Goal: Task Accomplishment & Management: Manage account settings

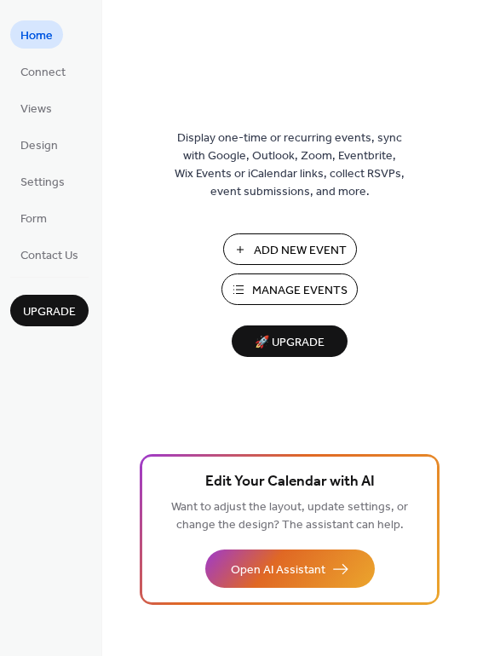
click at [307, 248] on span "Add New Event" at bounding box center [300, 251] width 93 height 18
click at [322, 289] on span "Manage Events" at bounding box center [299, 291] width 95 height 18
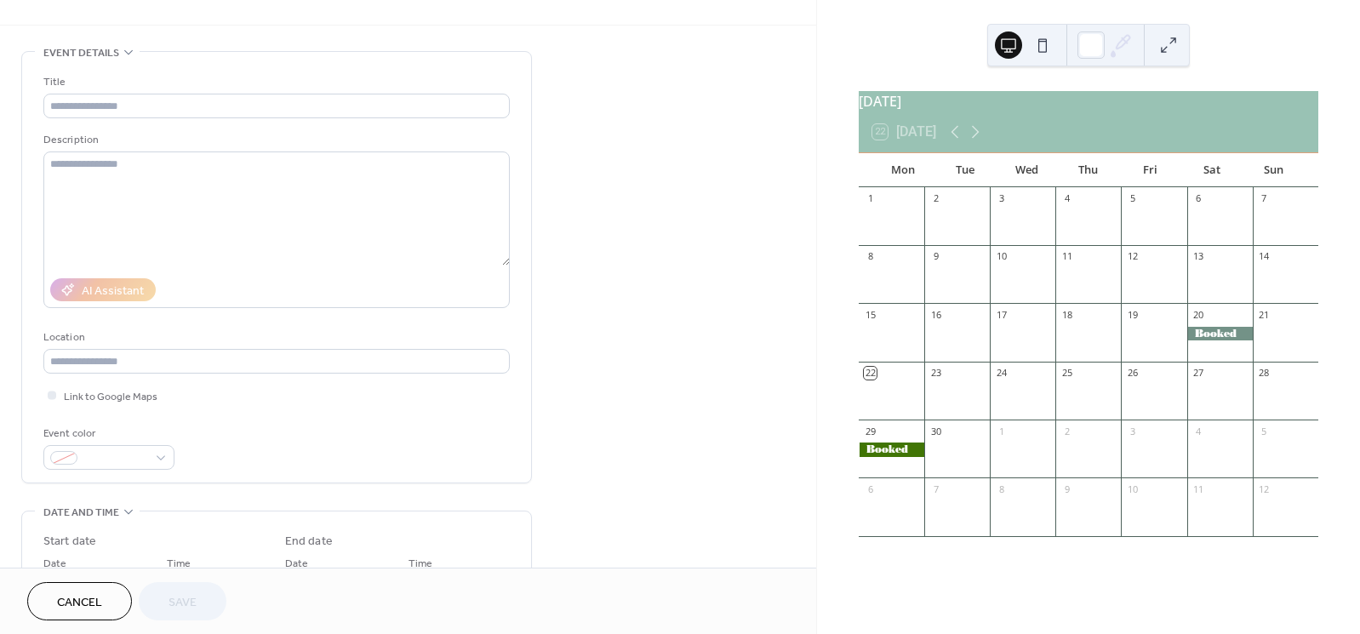
scroll to position [54, 0]
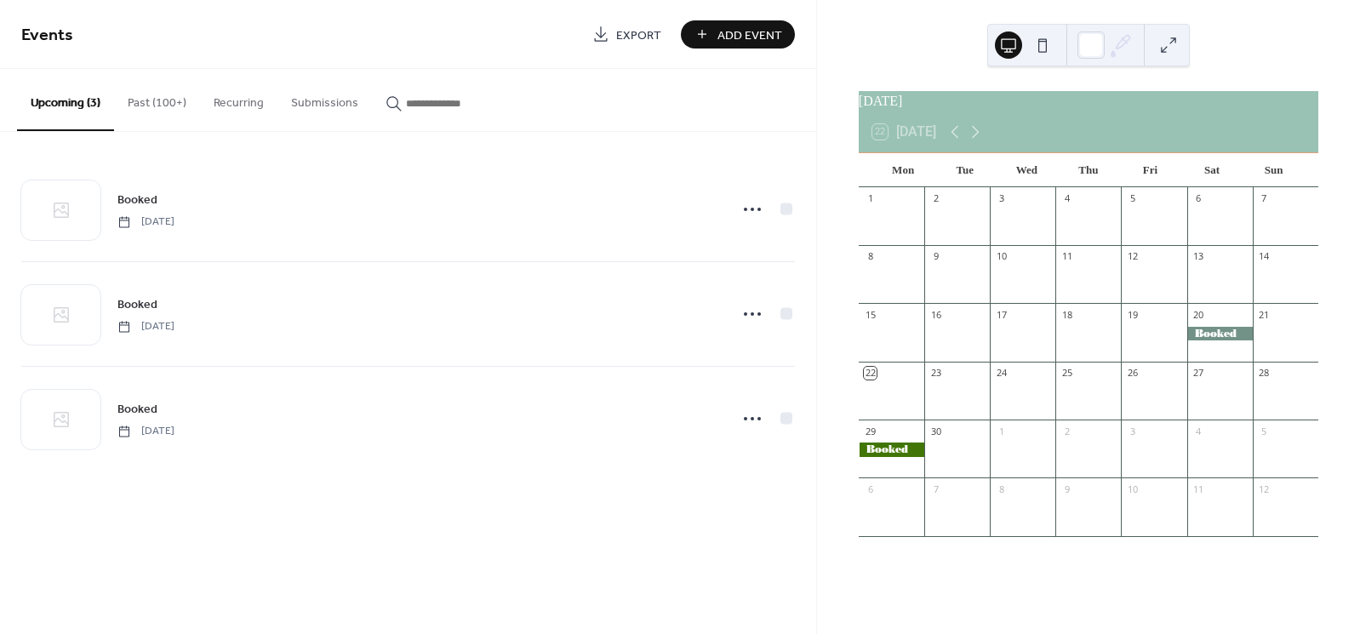
click at [741, 30] on span "Add Event" at bounding box center [750, 35] width 65 height 18
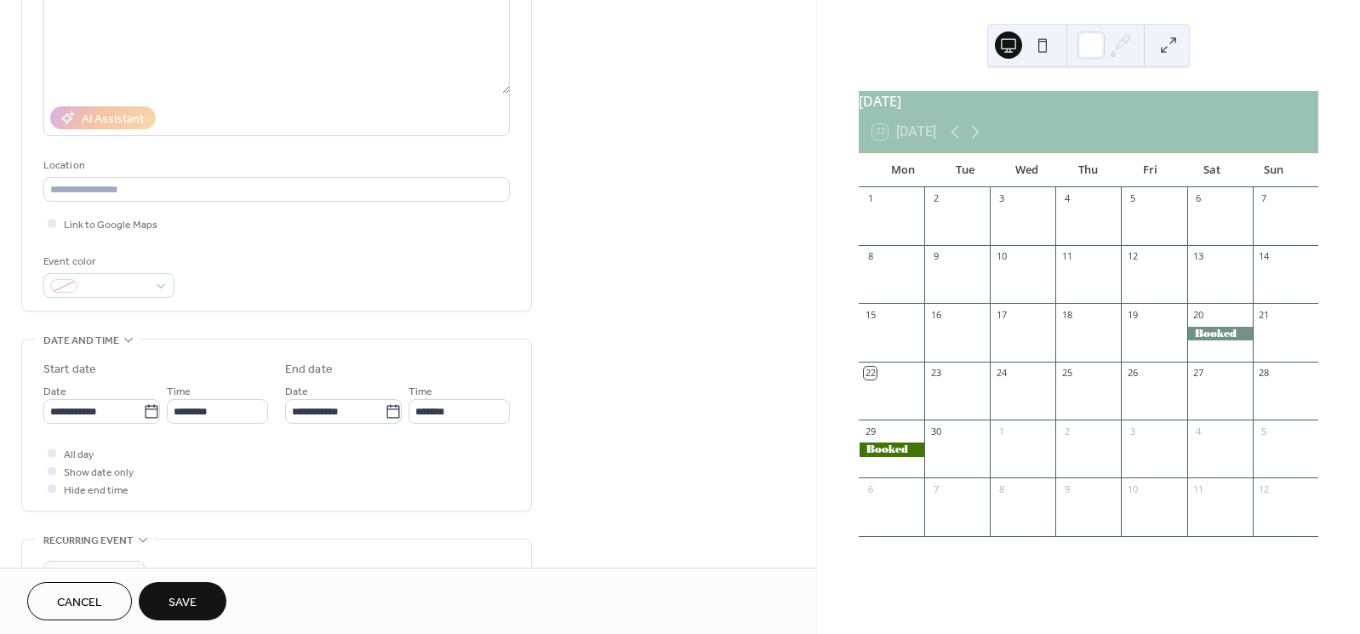
scroll to position [226, 0]
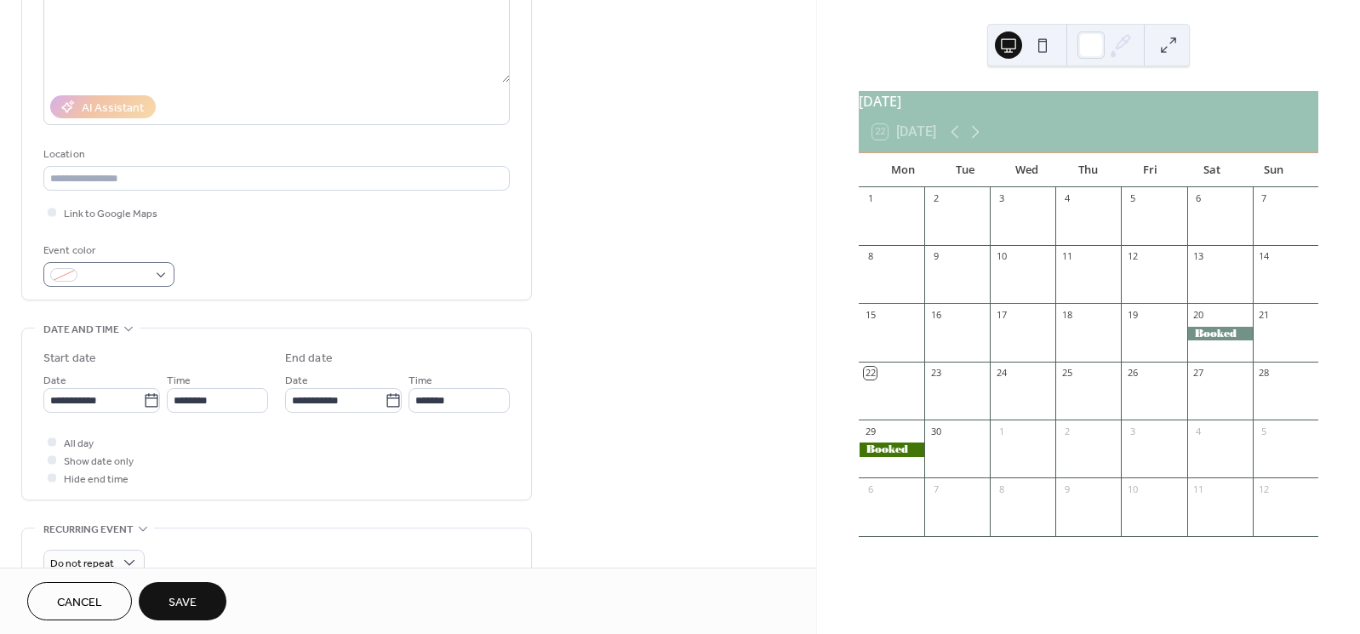
type input "******"
click at [157, 278] on div at bounding box center [108, 274] width 131 height 25
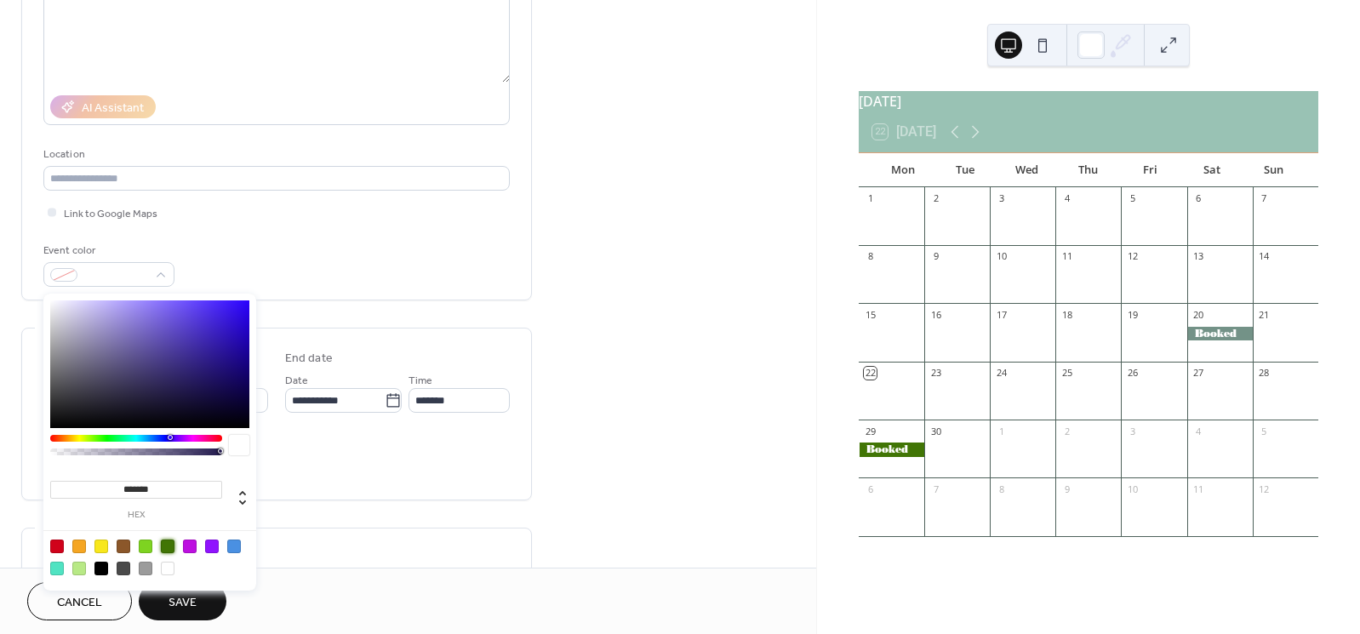
drag, startPoint x: 166, startPoint y: 545, endPoint x: 249, endPoint y: 530, distance: 84.8
click at [166, 544] on div at bounding box center [168, 547] width 14 height 14
type input "*******"
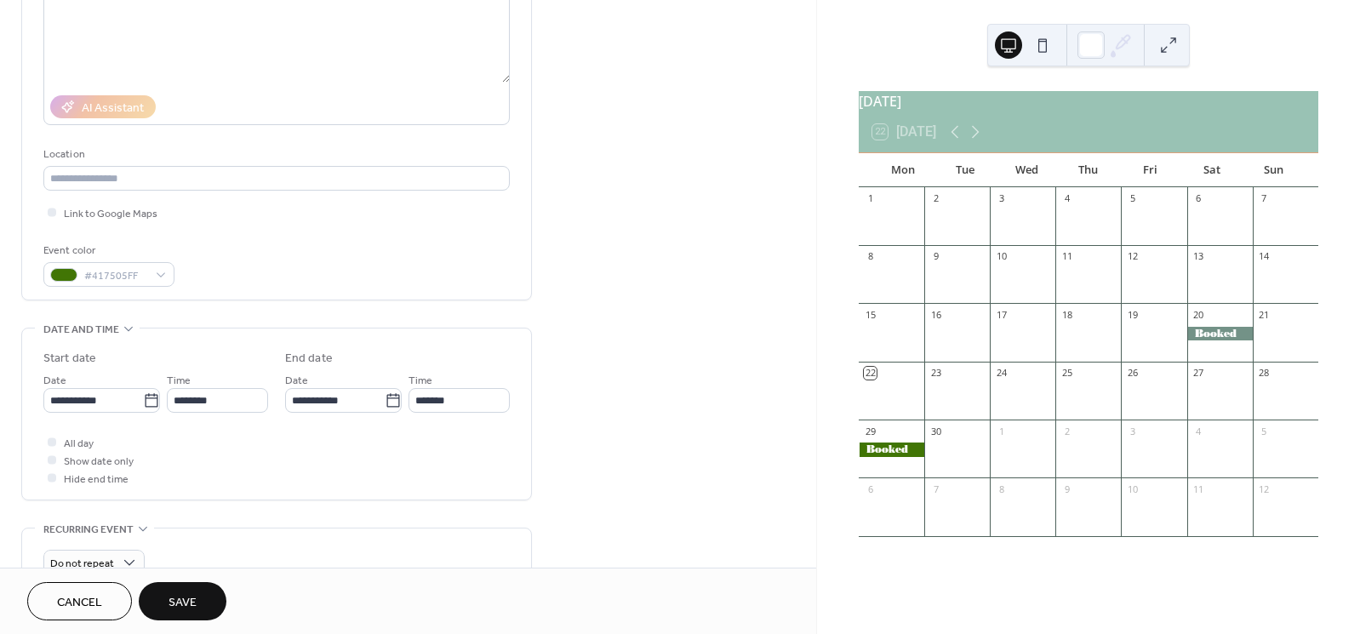
click at [312, 445] on div "All day Show date only Hide end time" at bounding box center [276, 460] width 467 height 54
click at [144, 404] on icon at bounding box center [151, 400] width 17 height 17
click at [143, 404] on input "**********" at bounding box center [93, 400] width 100 height 25
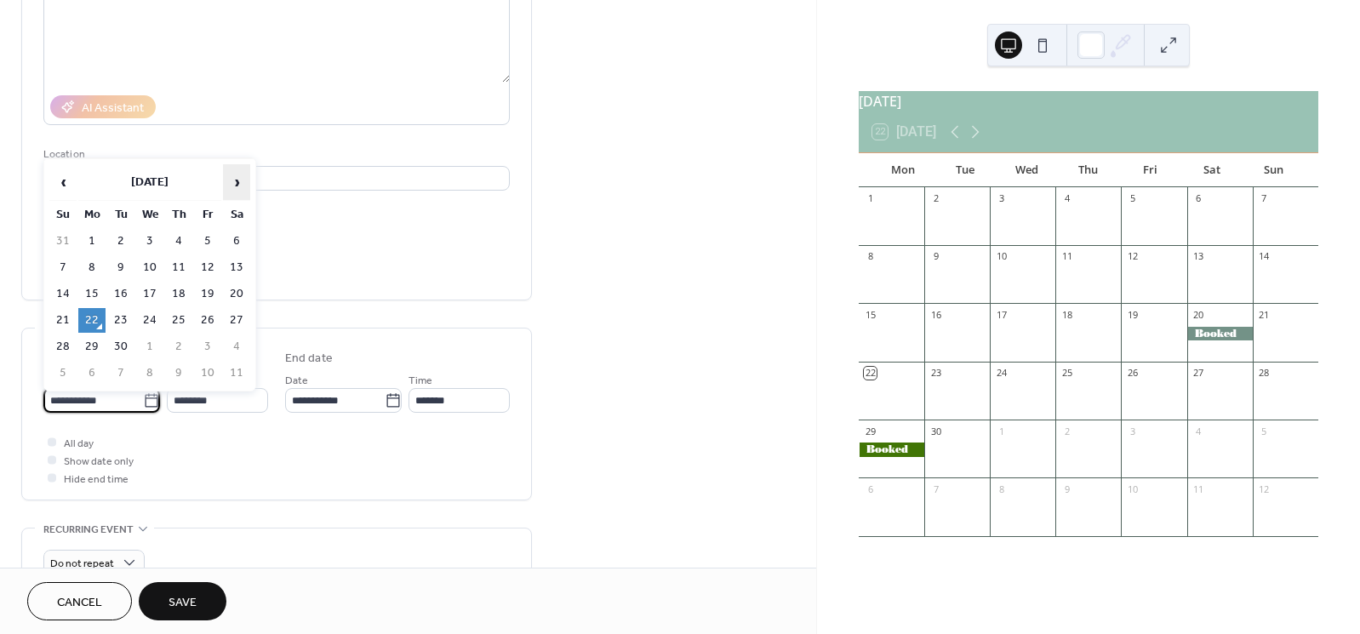
click at [235, 180] on span "›" at bounding box center [237, 182] width 26 height 34
click at [230, 341] on td "29" at bounding box center [236, 347] width 27 height 25
type input "**********"
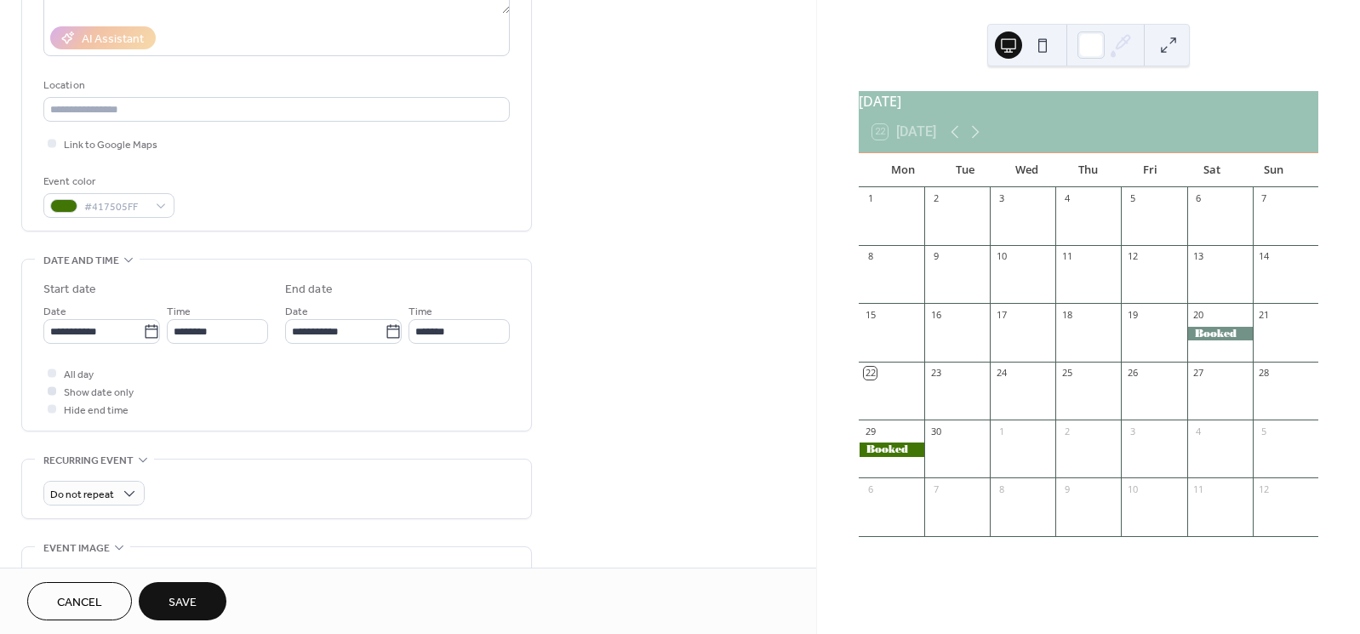
scroll to position [305, 0]
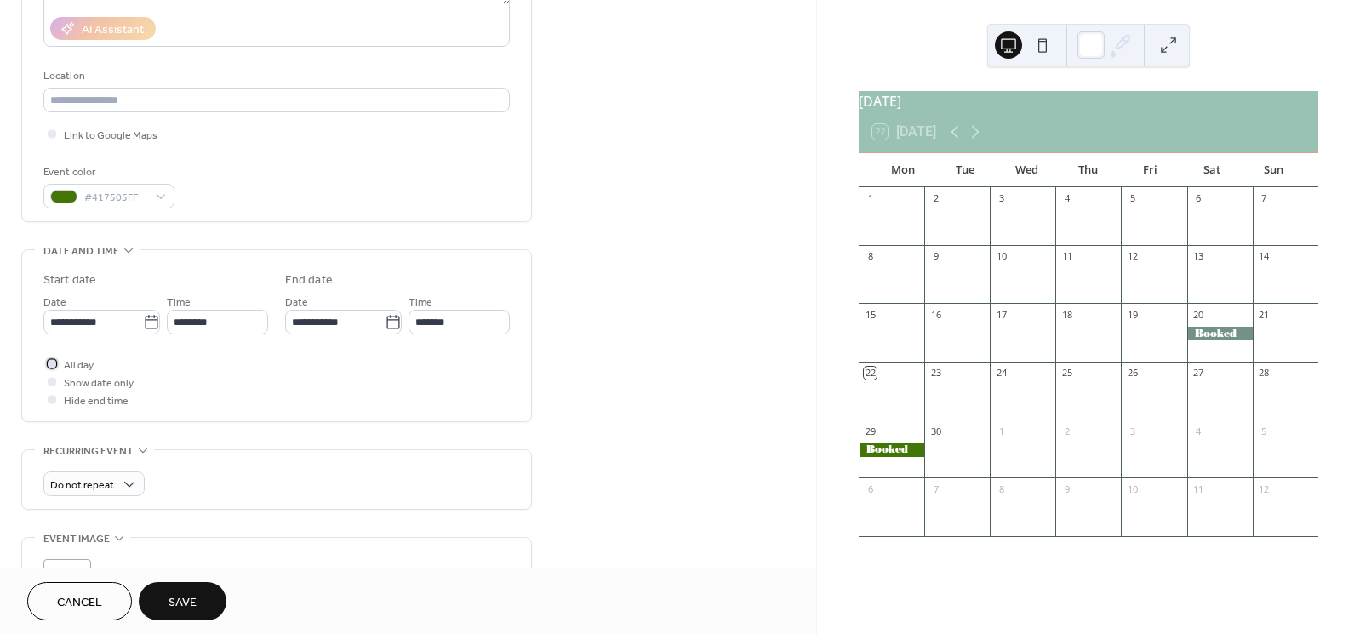
click at [48, 366] on div at bounding box center [52, 363] width 9 height 9
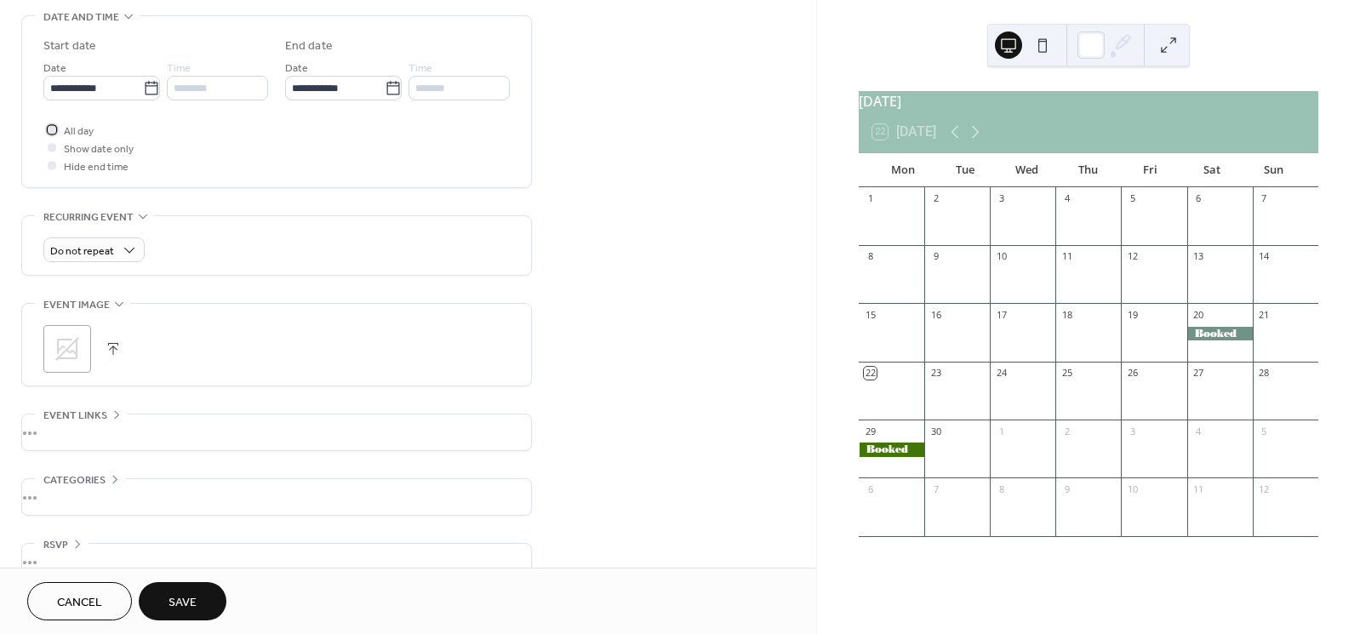
scroll to position [567, 0]
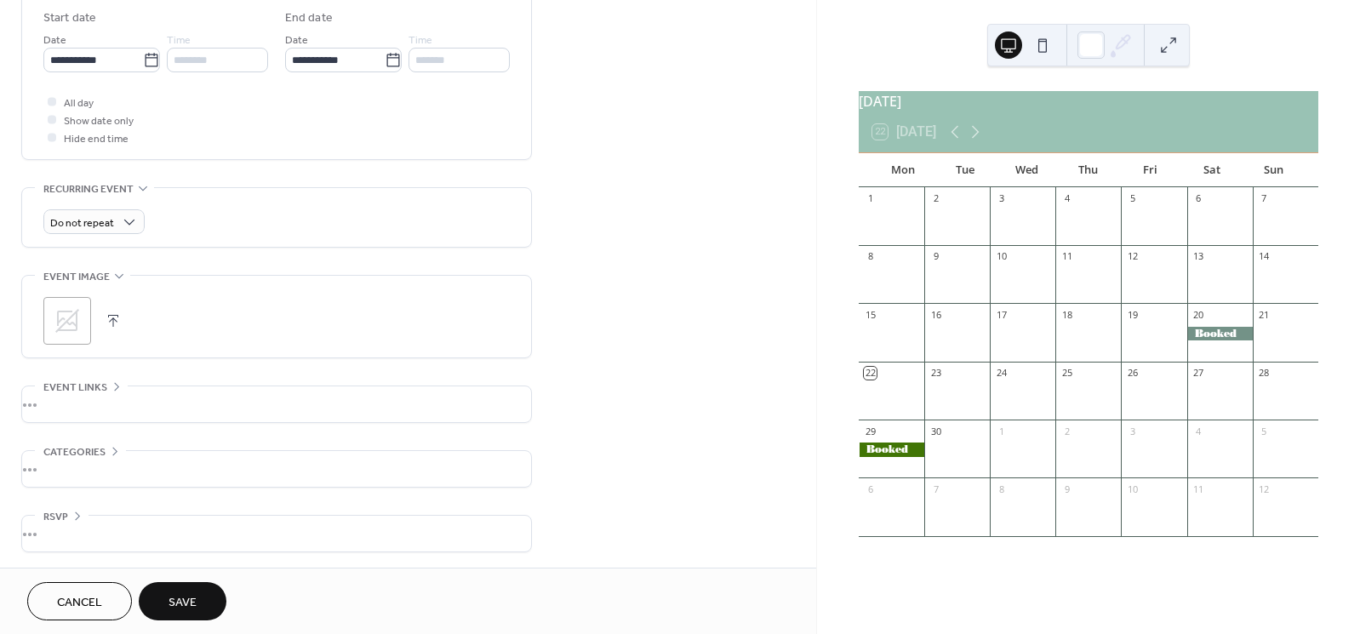
click at [186, 599] on span "Save" at bounding box center [183, 603] width 28 height 18
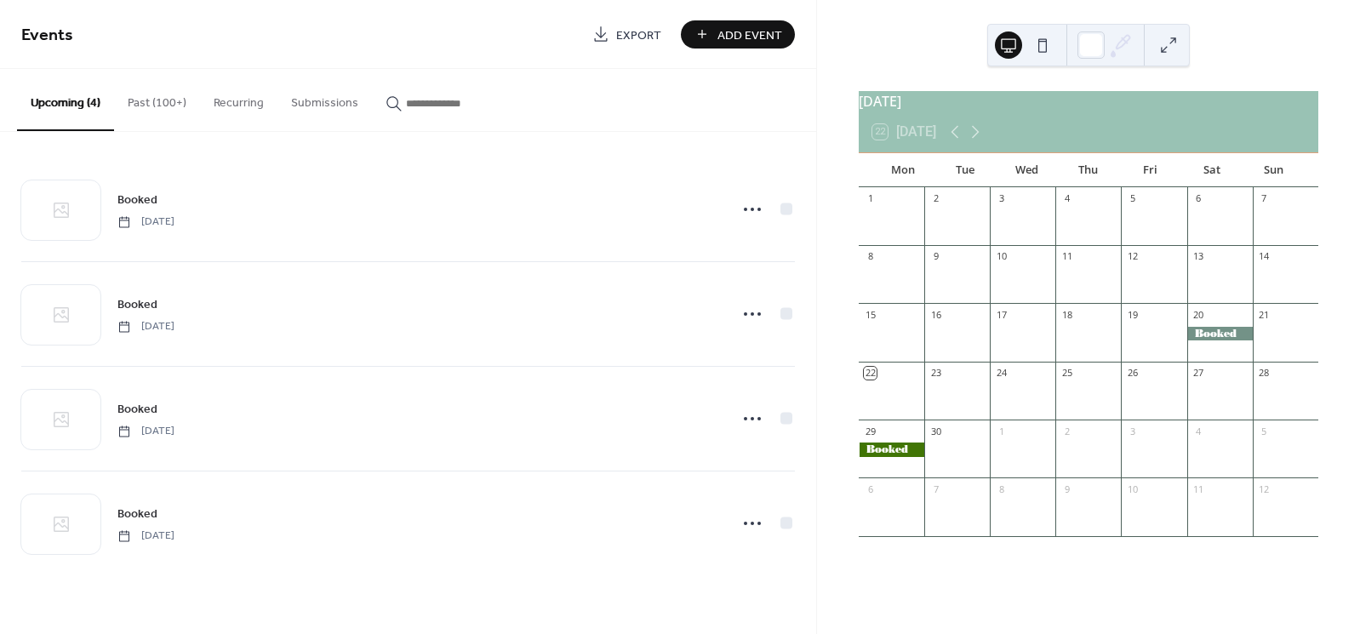
click at [739, 34] on span "Add Event" at bounding box center [750, 35] width 65 height 18
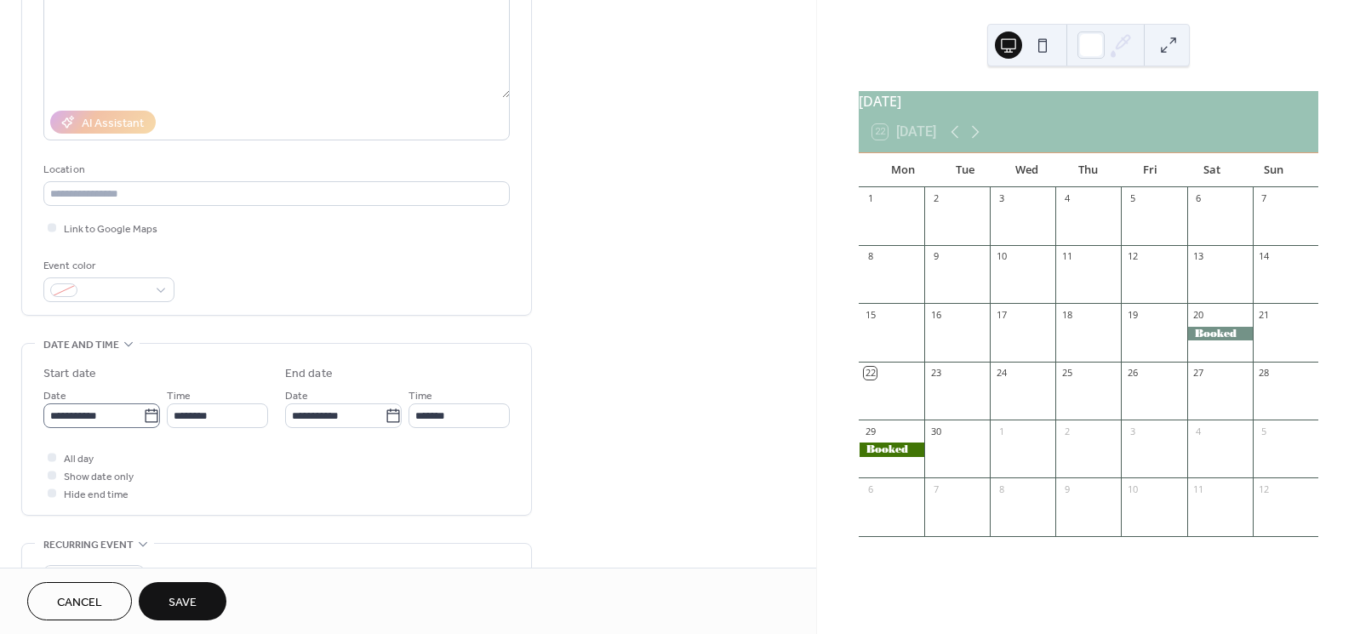
type input "******"
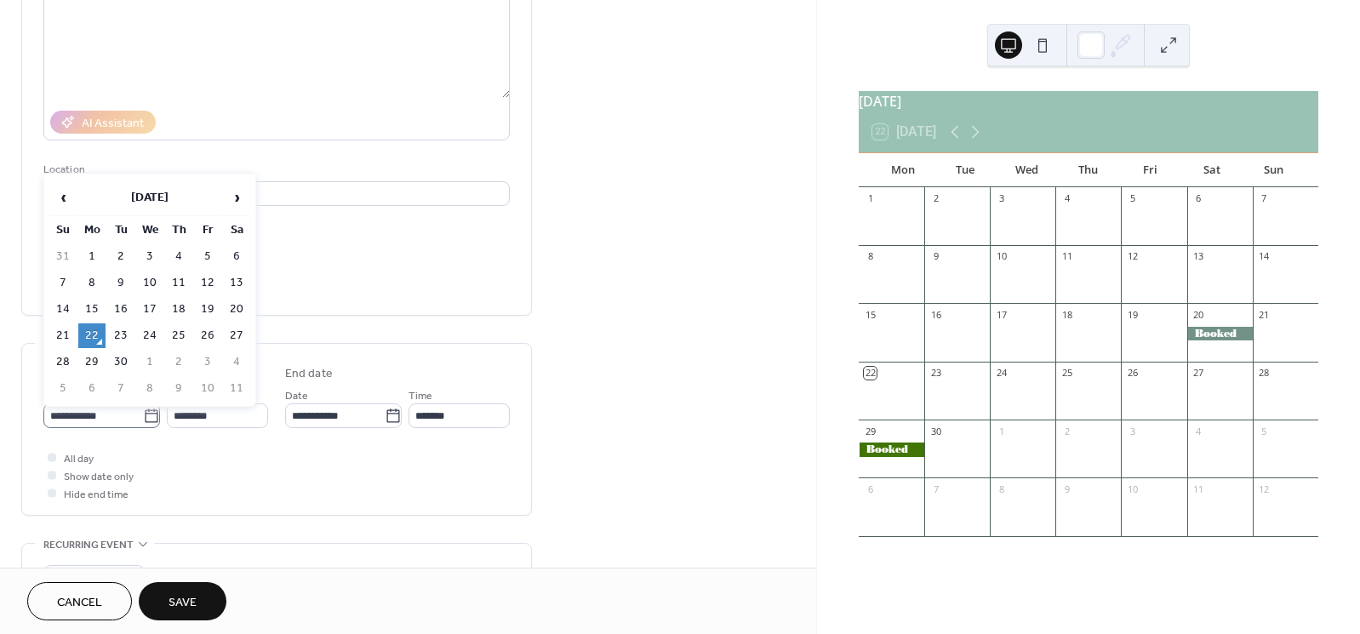
click at [143, 420] on icon at bounding box center [151, 416] width 17 height 17
click at [143, 420] on input "**********" at bounding box center [93, 416] width 100 height 25
click at [237, 198] on span "›" at bounding box center [237, 200] width 26 height 34
click at [203, 281] on td "10" at bounding box center [207, 285] width 27 height 25
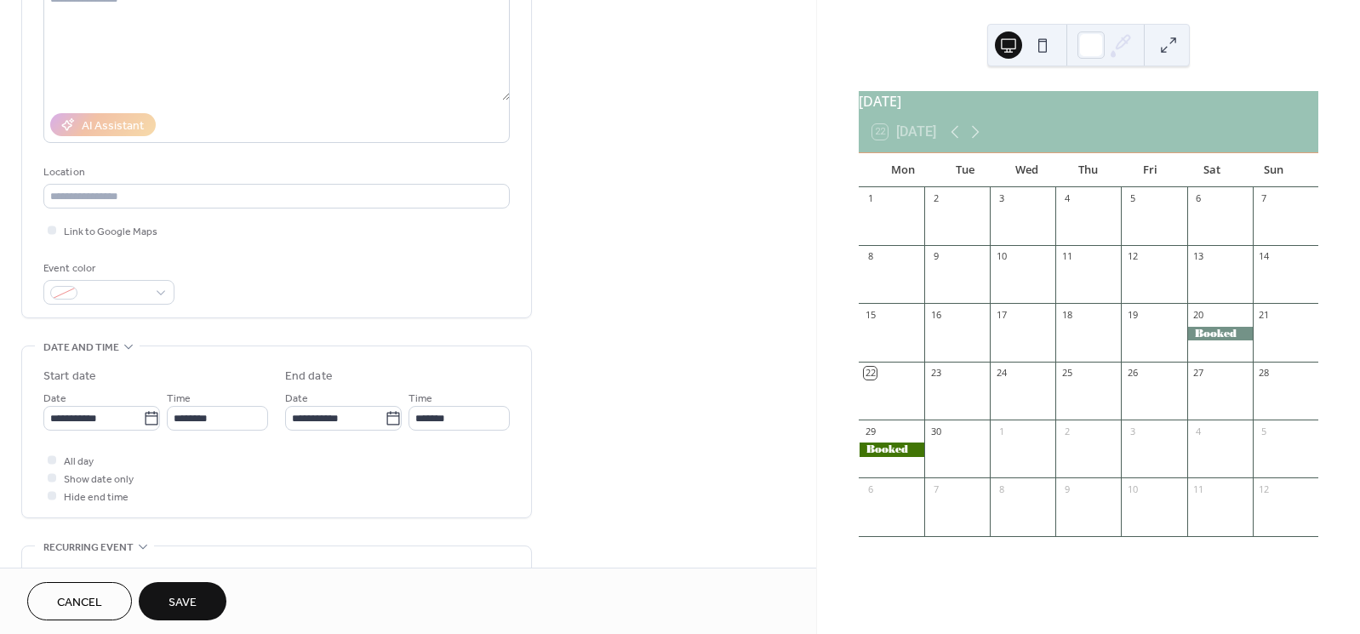
type input "**********"
click at [53, 464] on div at bounding box center [52, 459] width 9 height 9
click at [186, 594] on span "Save" at bounding box center [183, 603] width 28 height 18
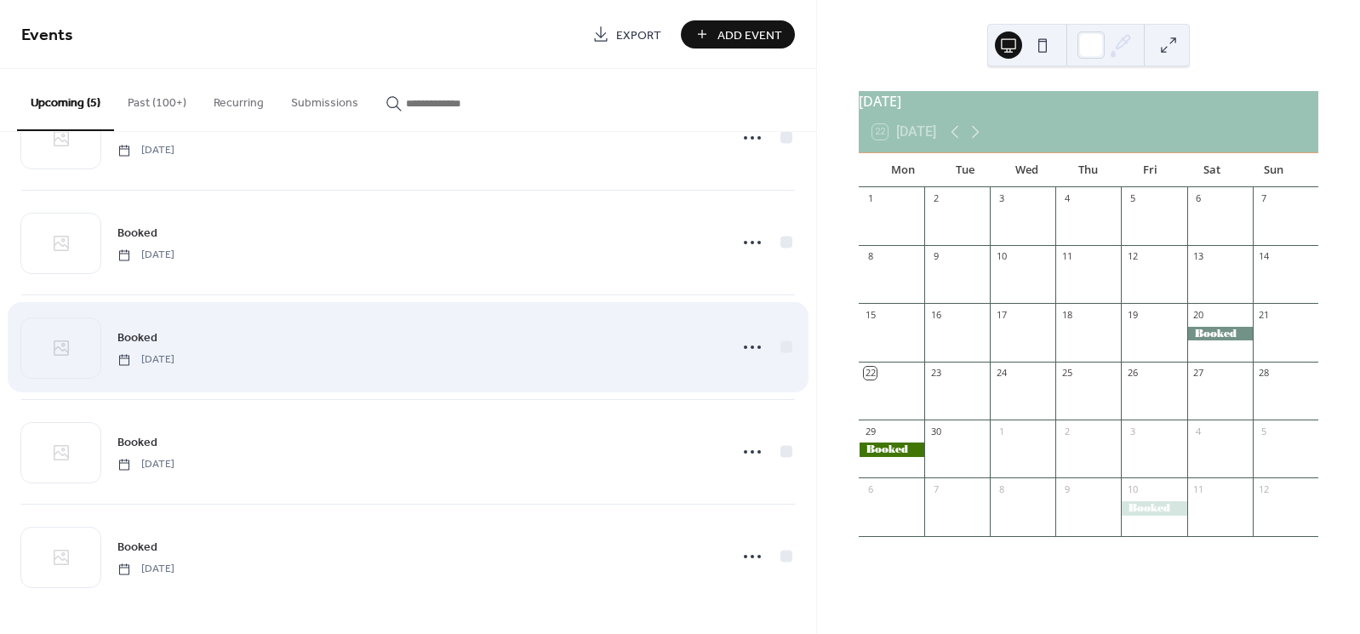
scroll to position [72, 0]
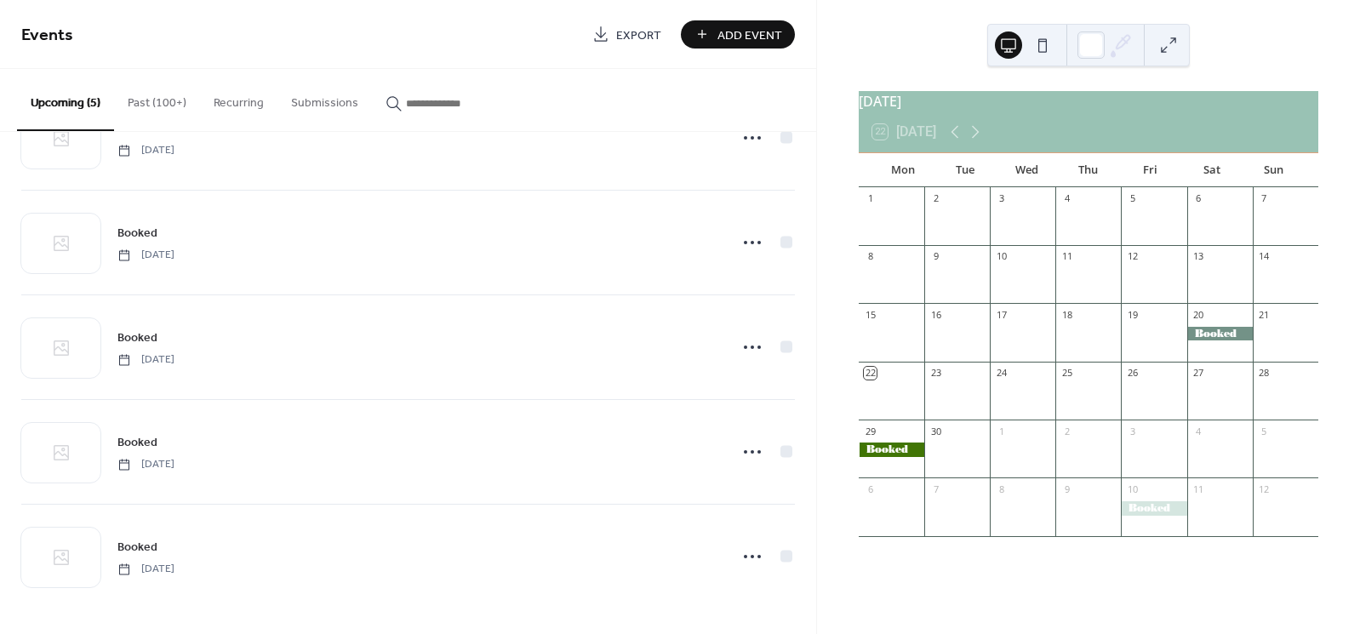
click at [732, 32] on span "Add Event" at bounding box center [750, 35] width 65 height 18
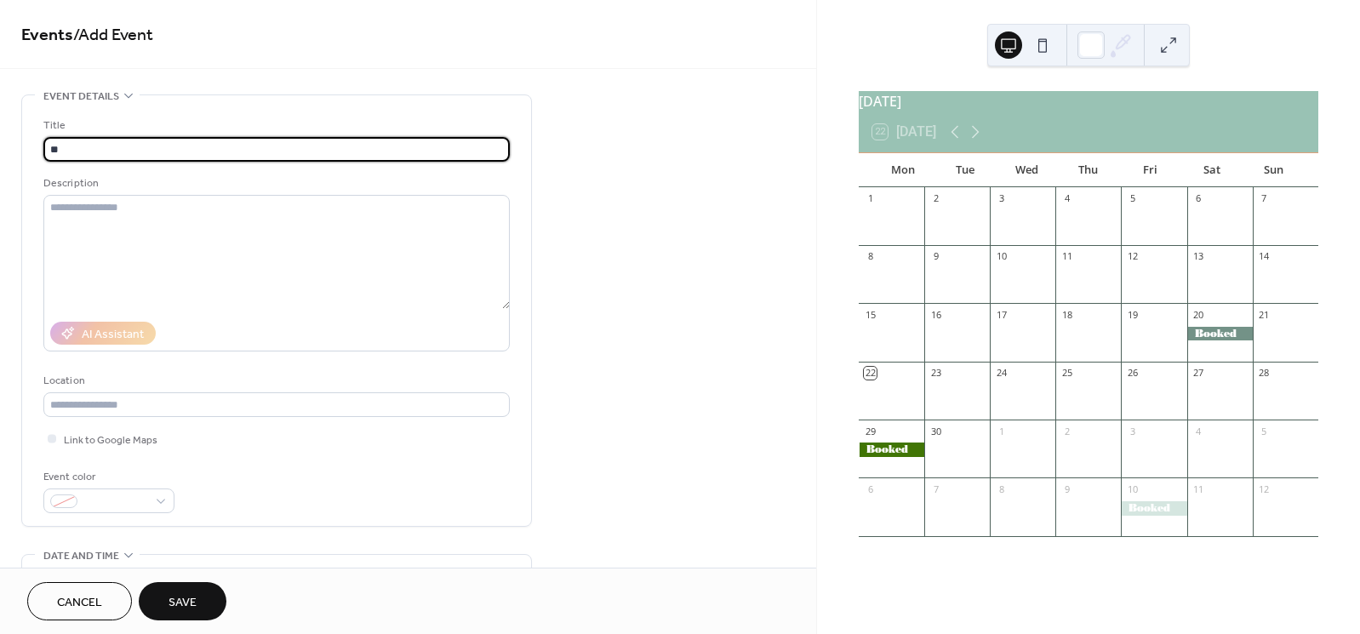
type input "*"
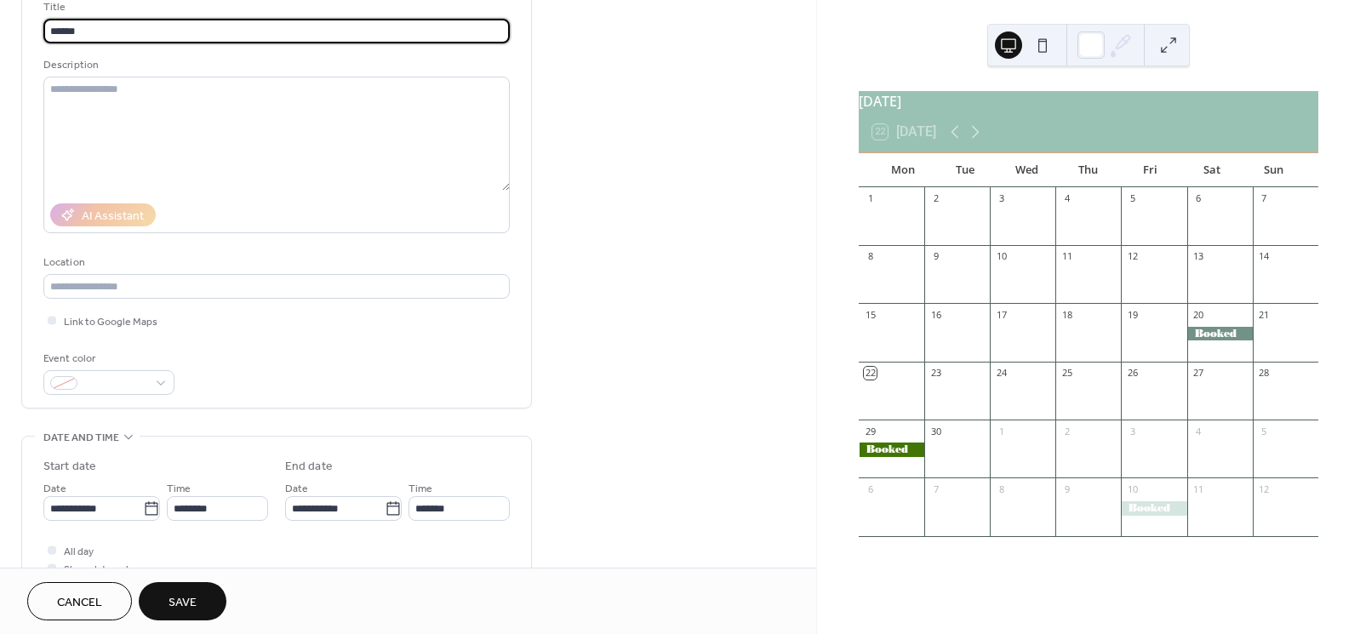
scroll to position [120, 0]
type input "******"
click at [160, 385] on div at bounding box center [108, 381] width 131 height 25
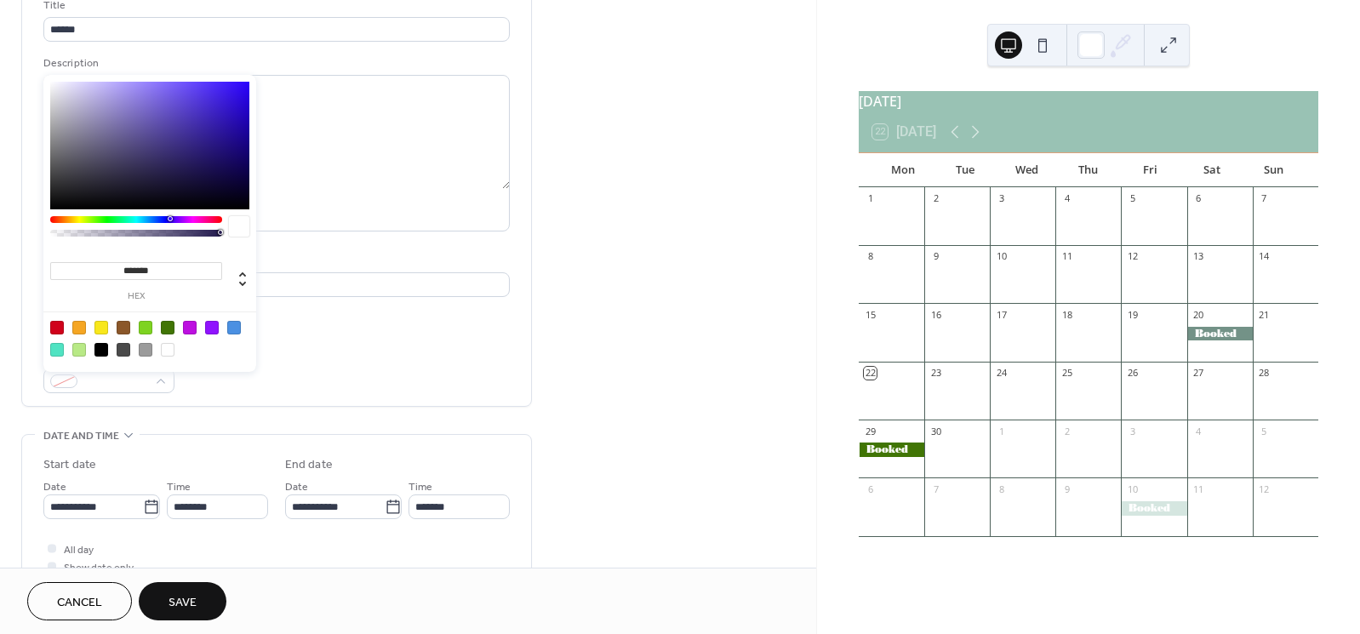
click at [168, 323] on div at bounding box center [168, 328] width 14 height 14
type input "*******"
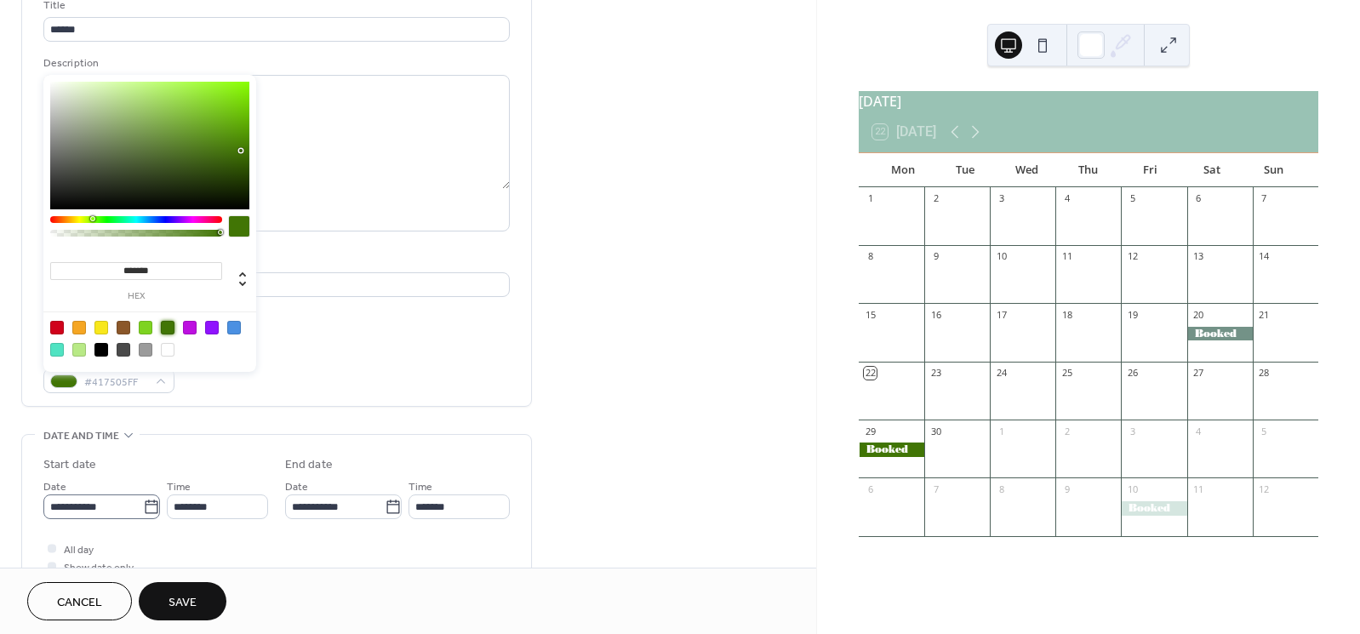
click at [146, 516] on icon at bounding box center [151, 507] width 17 height 17
click at [143, 516] on input "**********" at bounding box center [93, 507] width 100 height 25
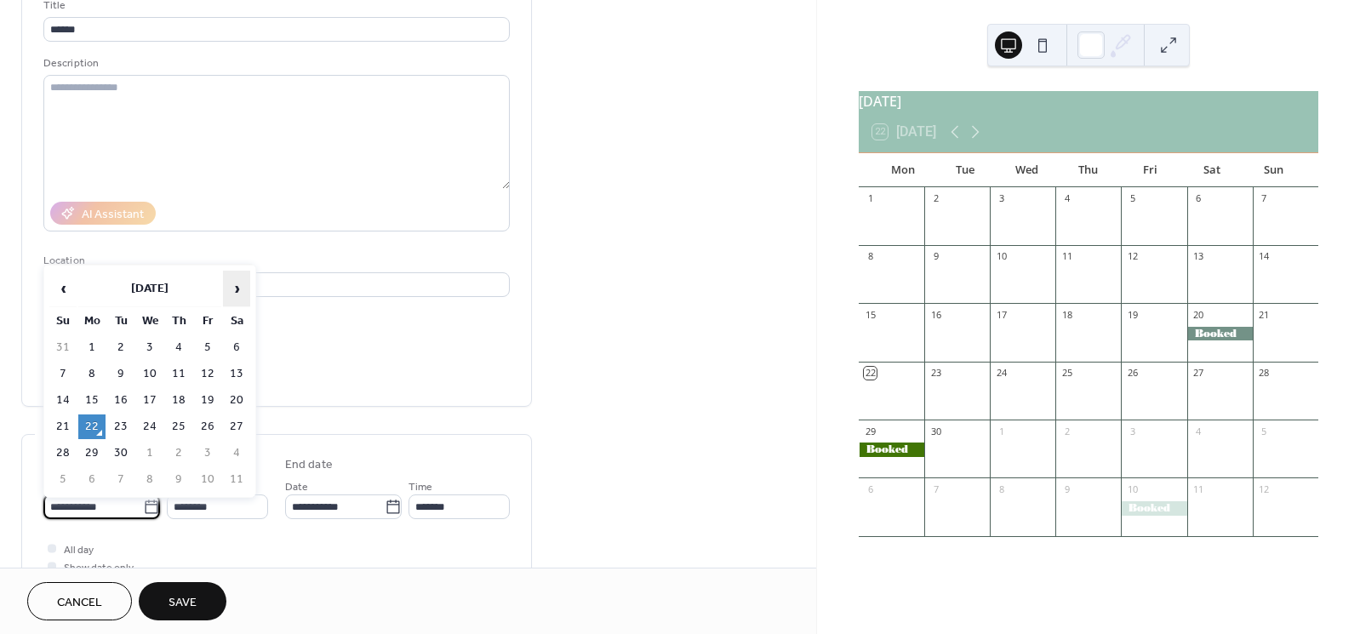
click at [235, 287] on span "›" at bounding box center [237, 289] width 26 height 34
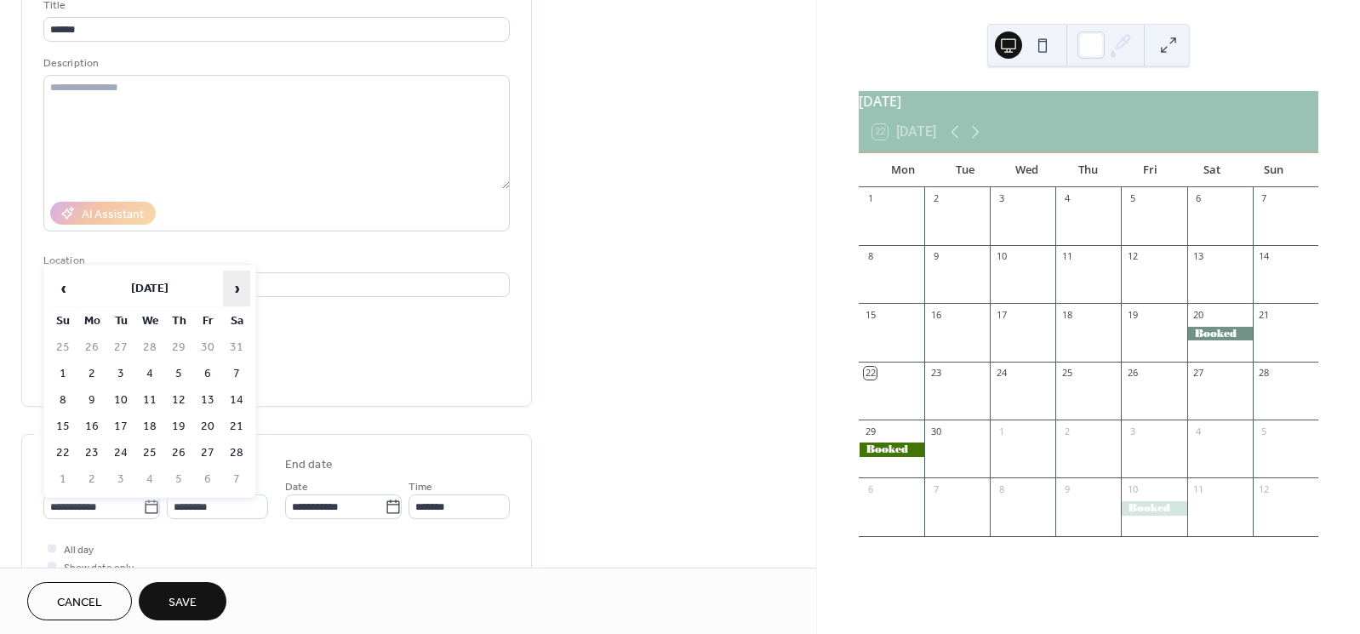
click at [235, 287] on span "›" at bounding box center [237, 289] width 26 height 34
click at [237, 369] on td "9" at bounding box center [236, 374] width 27 height 25
type input "**********"
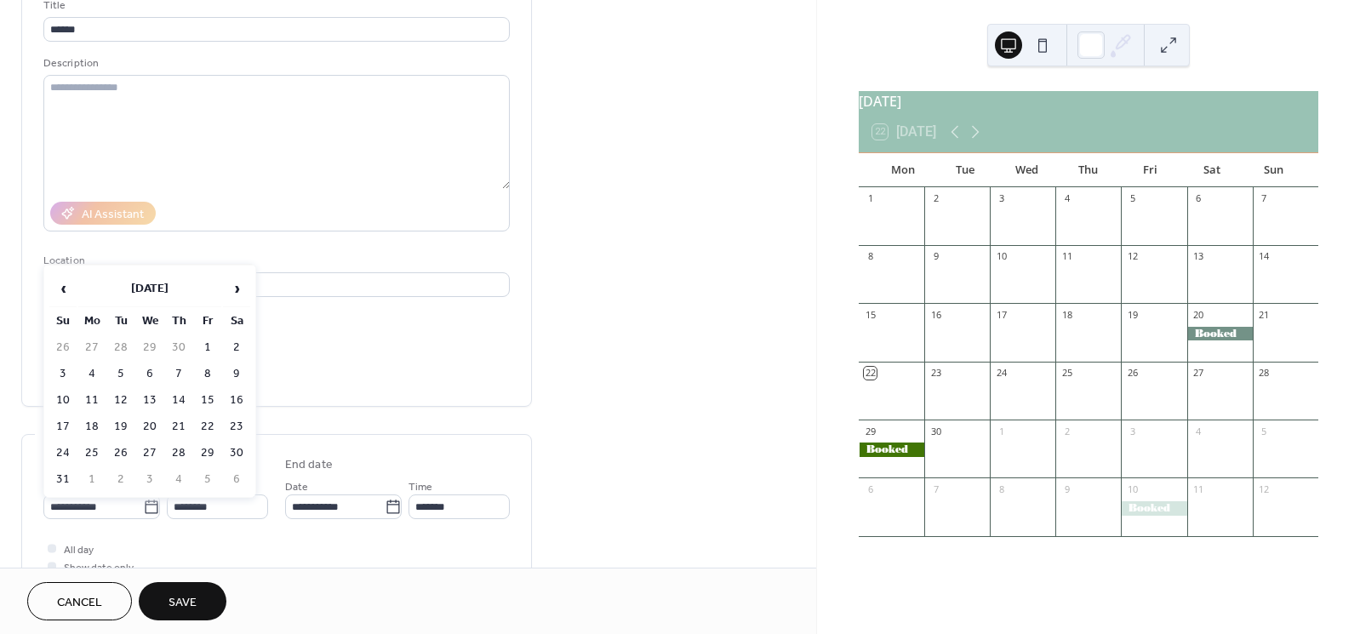
type input "**********"
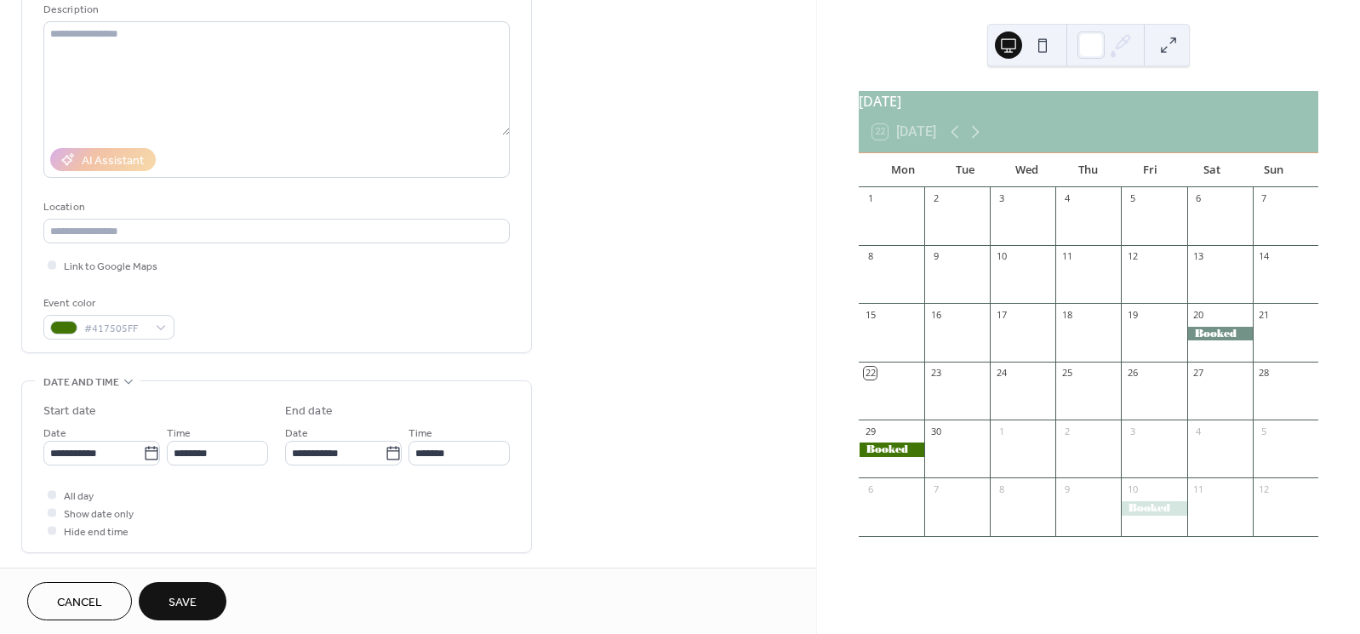
scroll to position [175, 0]
click at [50, 498] on div at bounding box center [52, 494] width 9 height 9
click at [181, 595] on span "Save" at bounding box center [183, 603] width 28 height 18
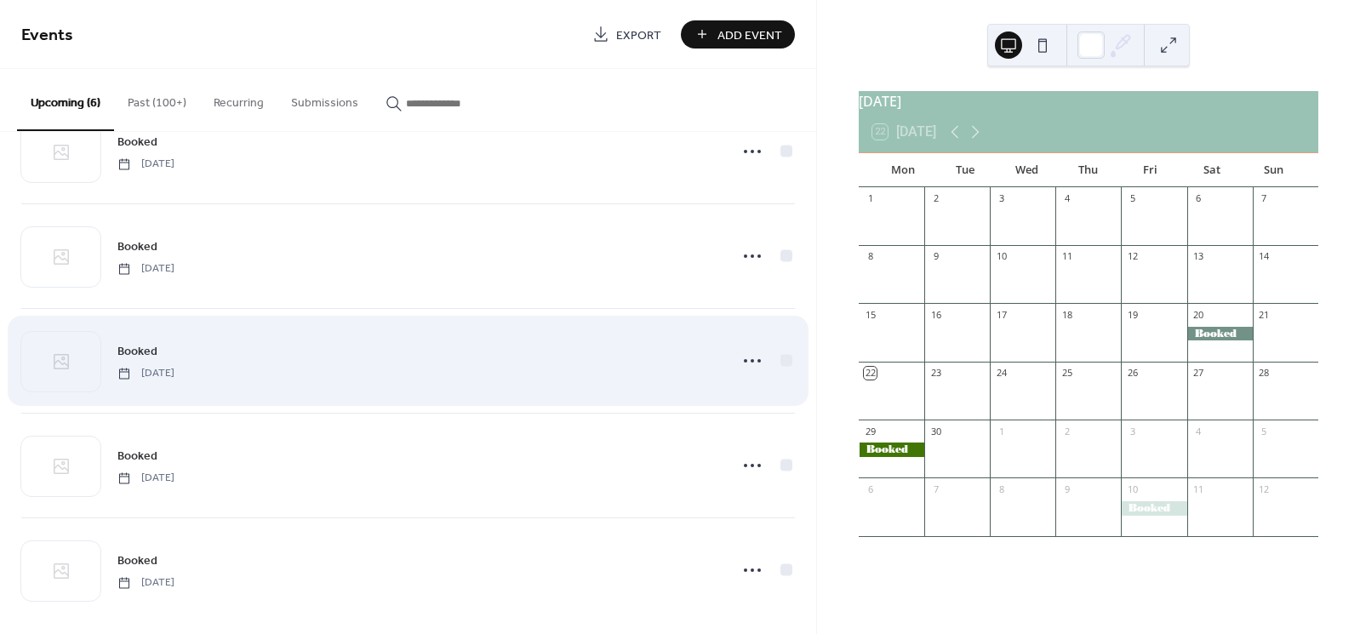
scroll to position [167, 0]
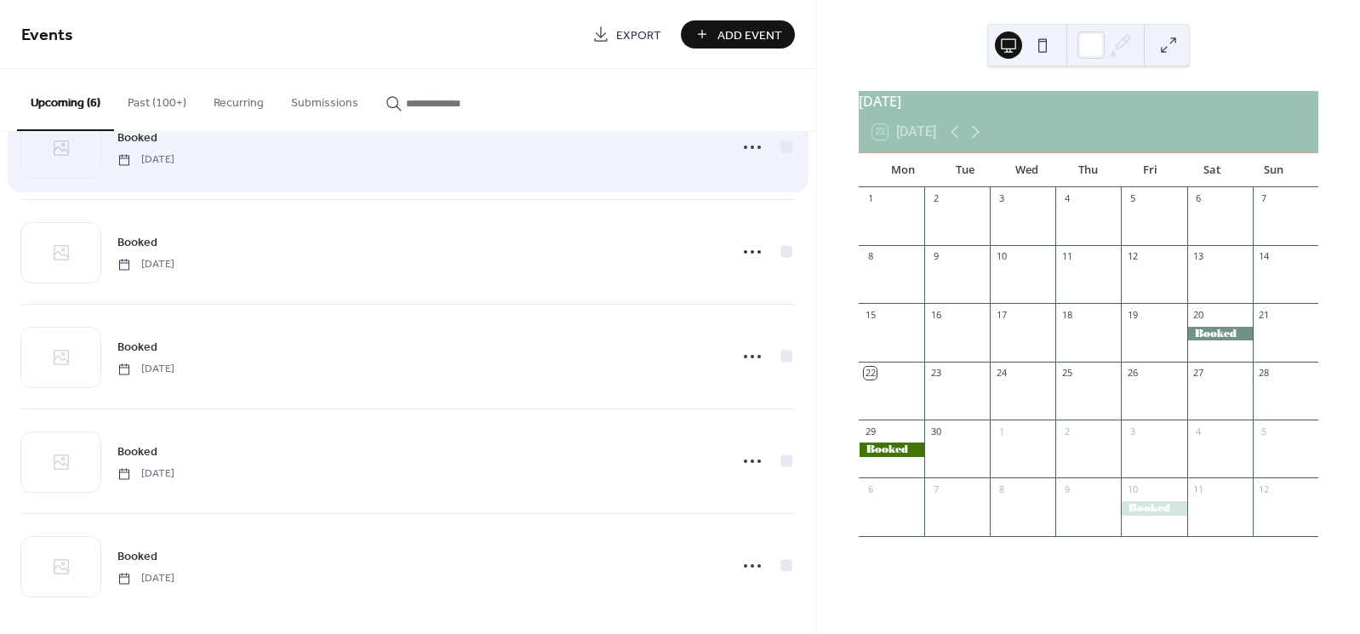
click at [345, 176] on div "Booked Friday, October 10, 2025" at bounding box center [408, 147] width 774 height 104
click at [752, 151] on icon at bounding box center [752, 147] width 27 height 27
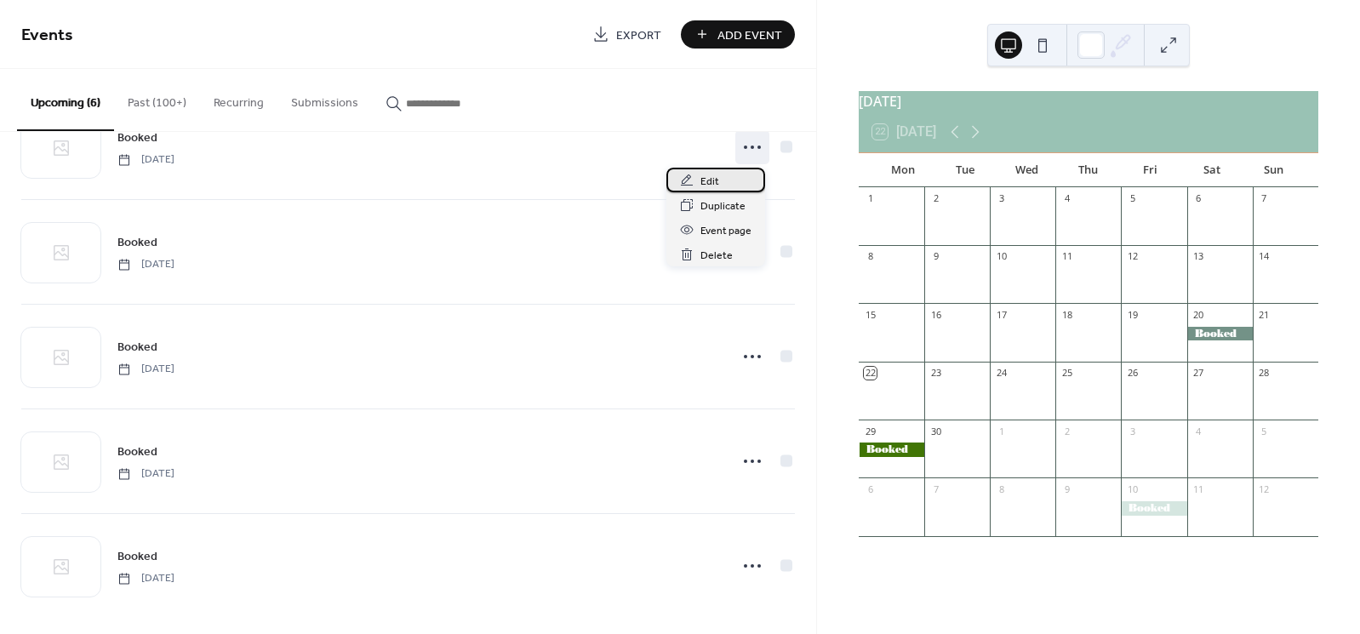
click at [720, 183] on div "Edit" at bounding box center [716, 180] width 99 height 25
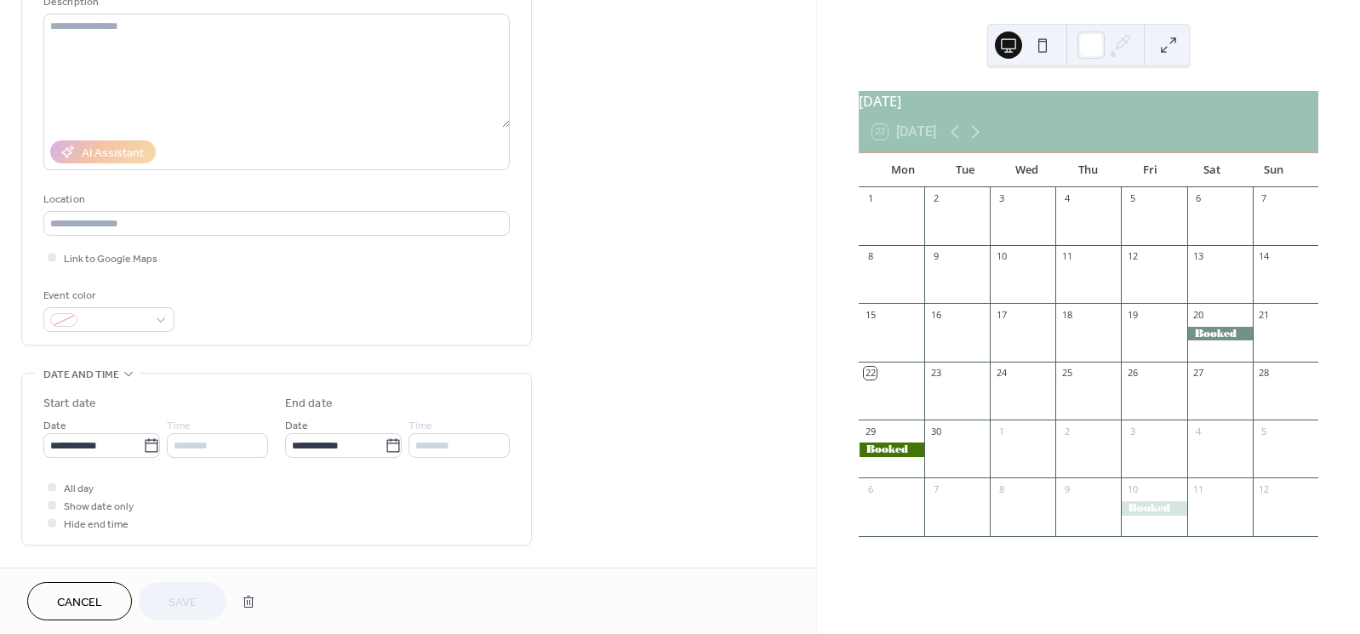
scroll to position [192, 0]
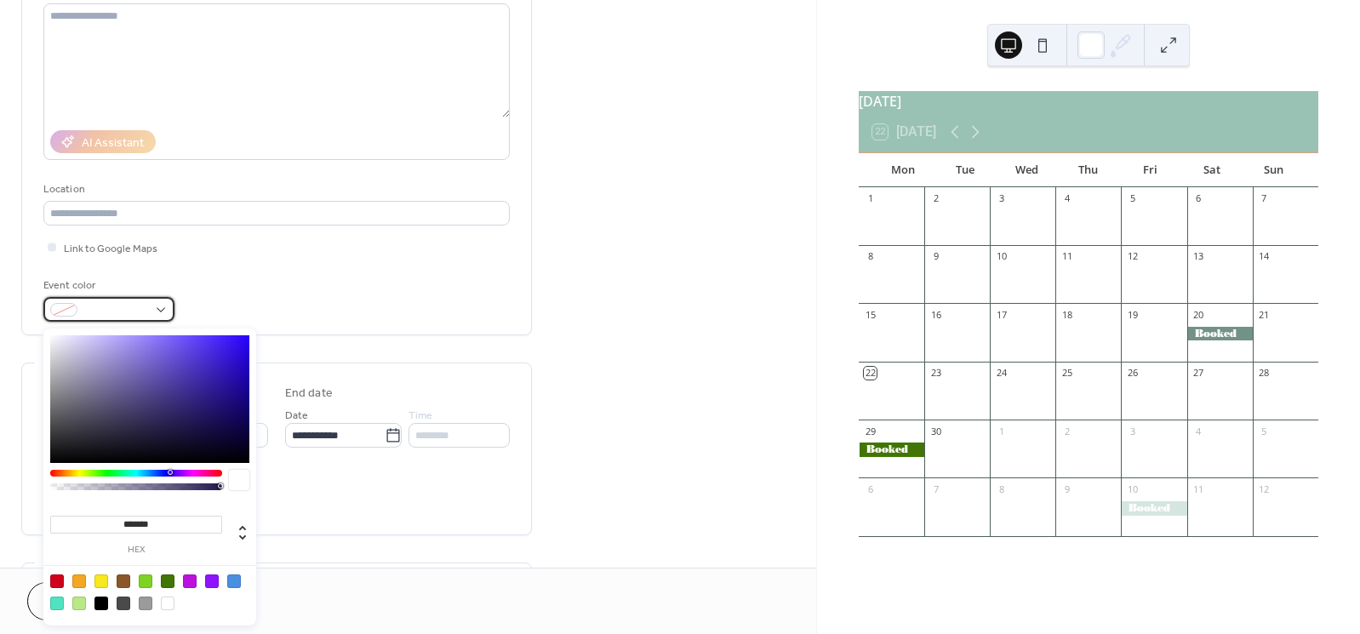
click at [158, 313] on div at bounding box center [108, 309] width 131 height 25
click at [164, 581] on div at bounding box center [168, 582] width 14 height 14
type input "*******"
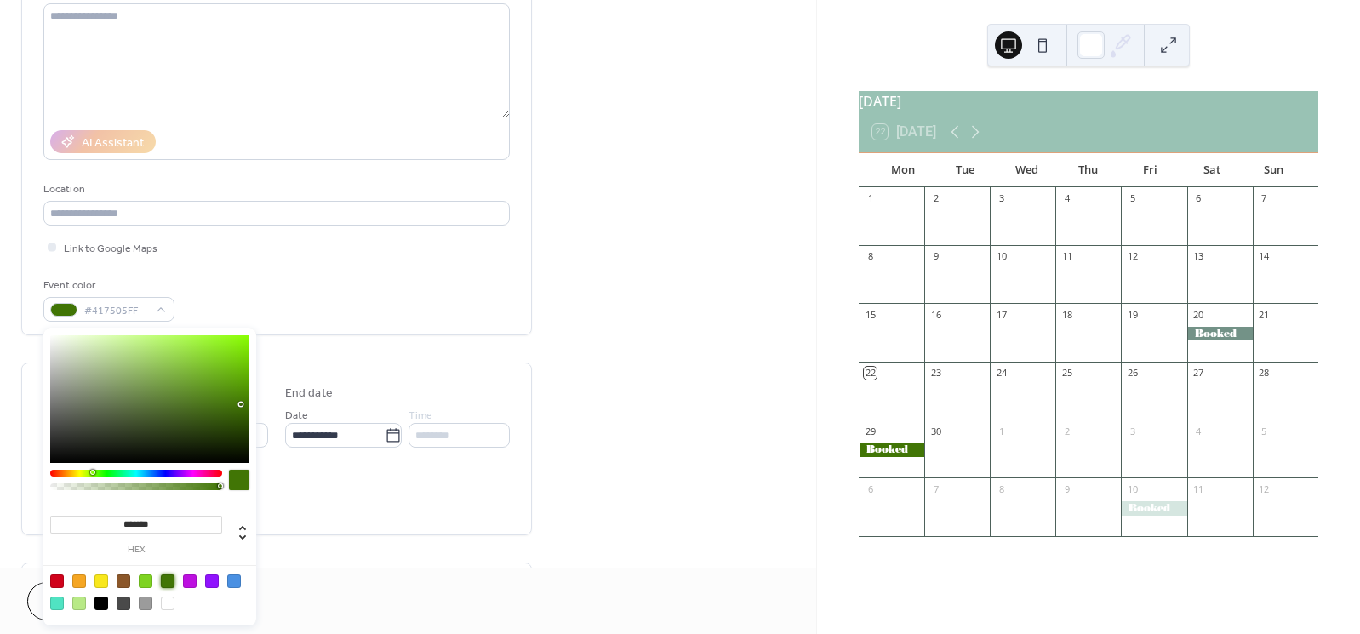
drag, startPoint x: 629, startPoint y: 511, endPoint x: 551, endPoint y: 505, distance: 78.6
click at [628, 511] on div "**********" at bounding box center [408, 424] width 816 height 1042
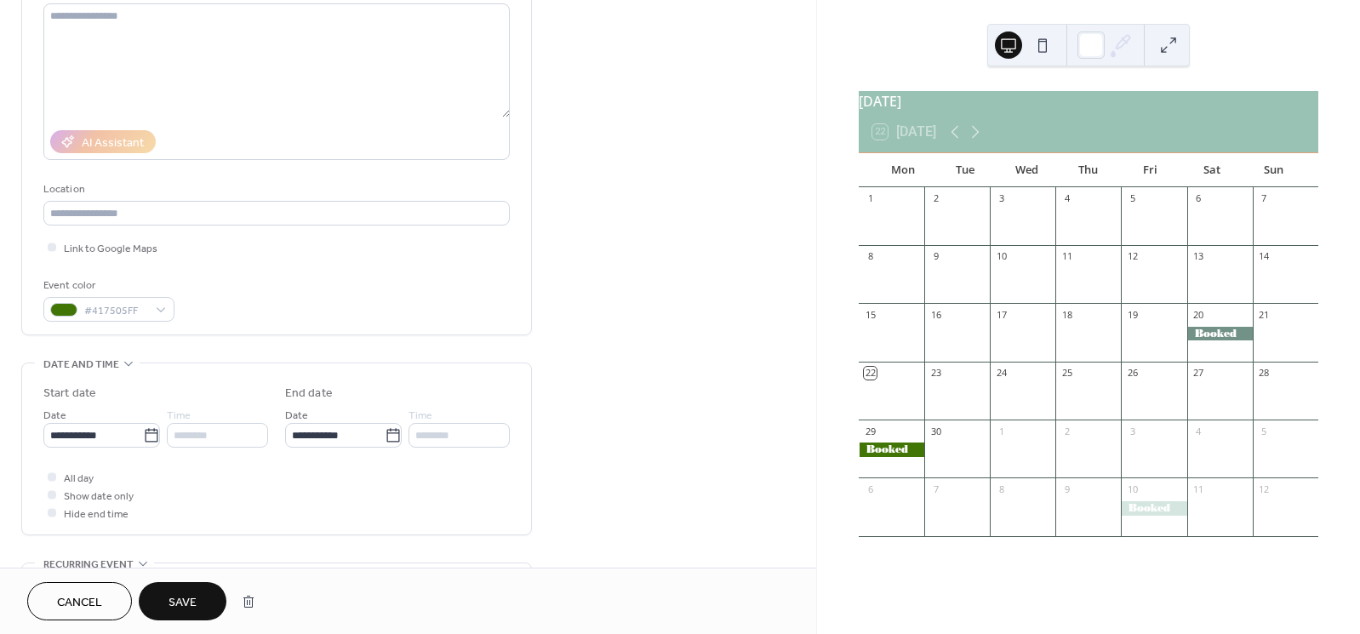
click at [179, 595] on span "Save" at bounding box center [183, 603] width 28 height 18
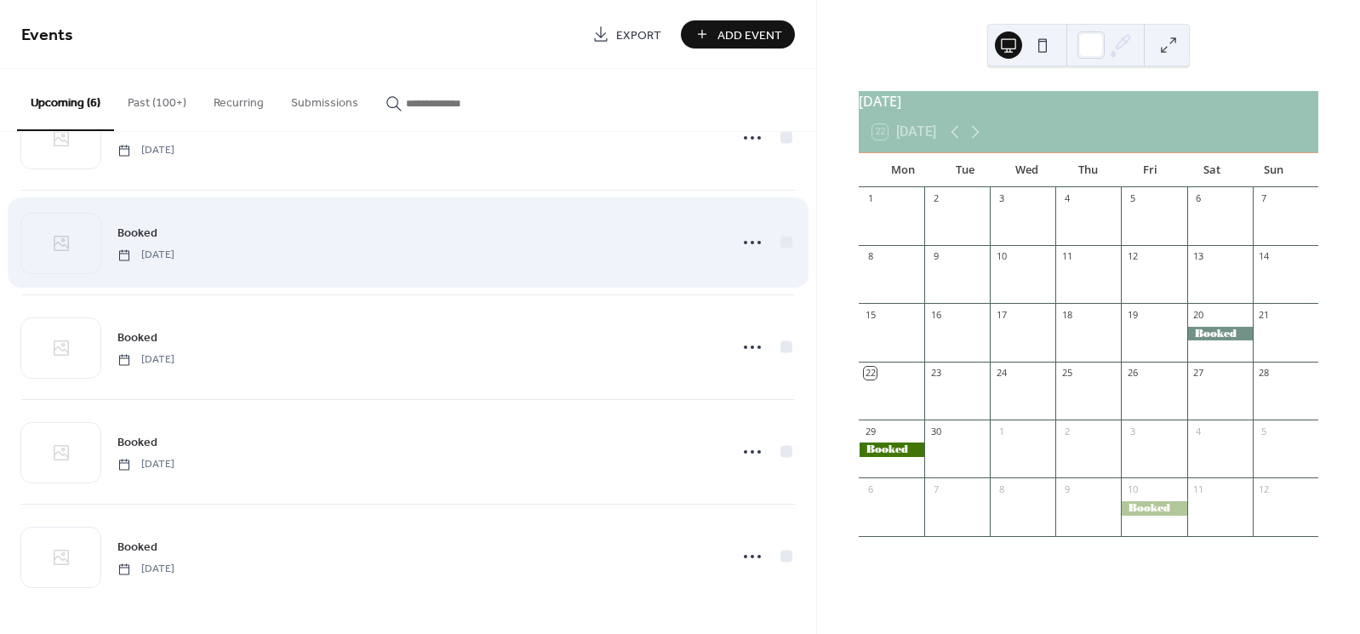
scroll to position [176, 0]
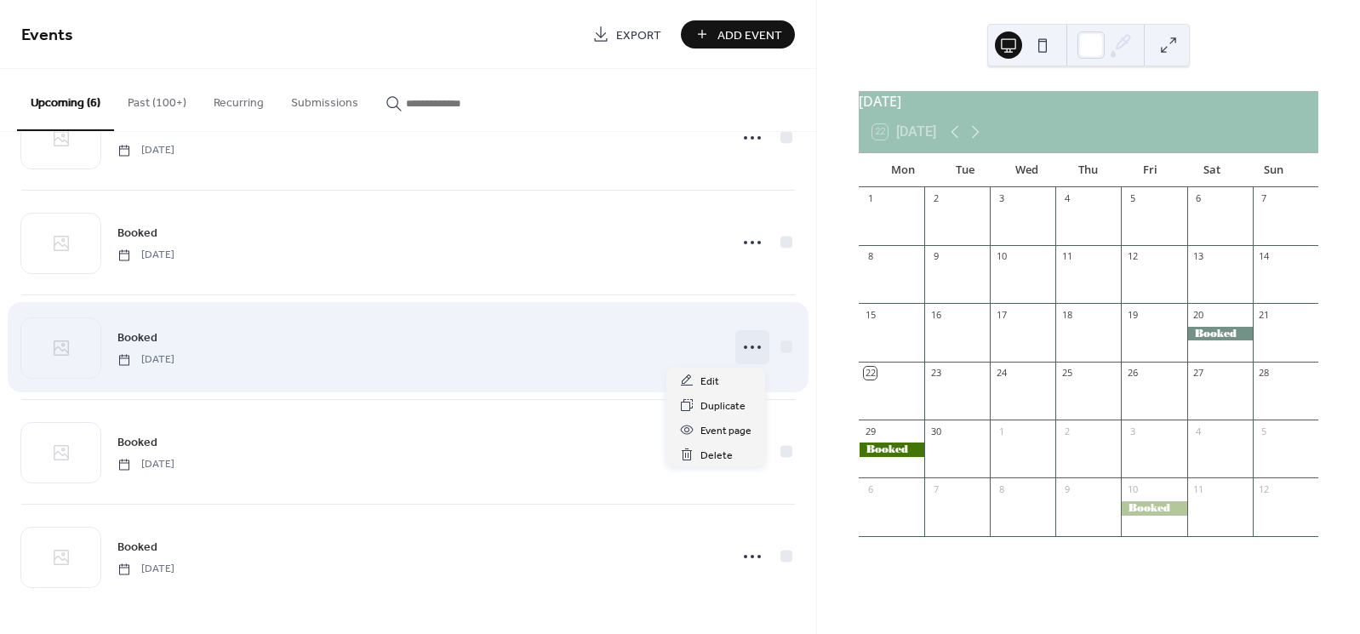
click at [745, 347] on icon at bounding box center [752, 347] width 27 height 27
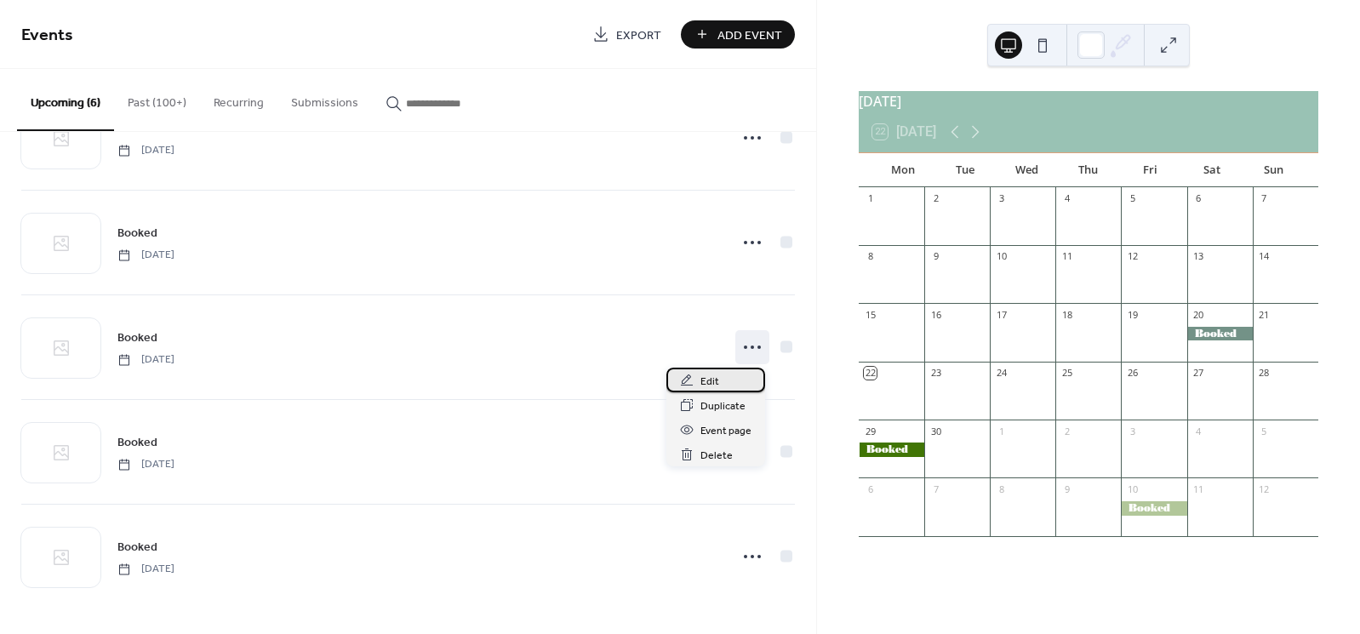
click at [712, 379] on span "Edit" at bounding box center [710, 382] width 19 height 18
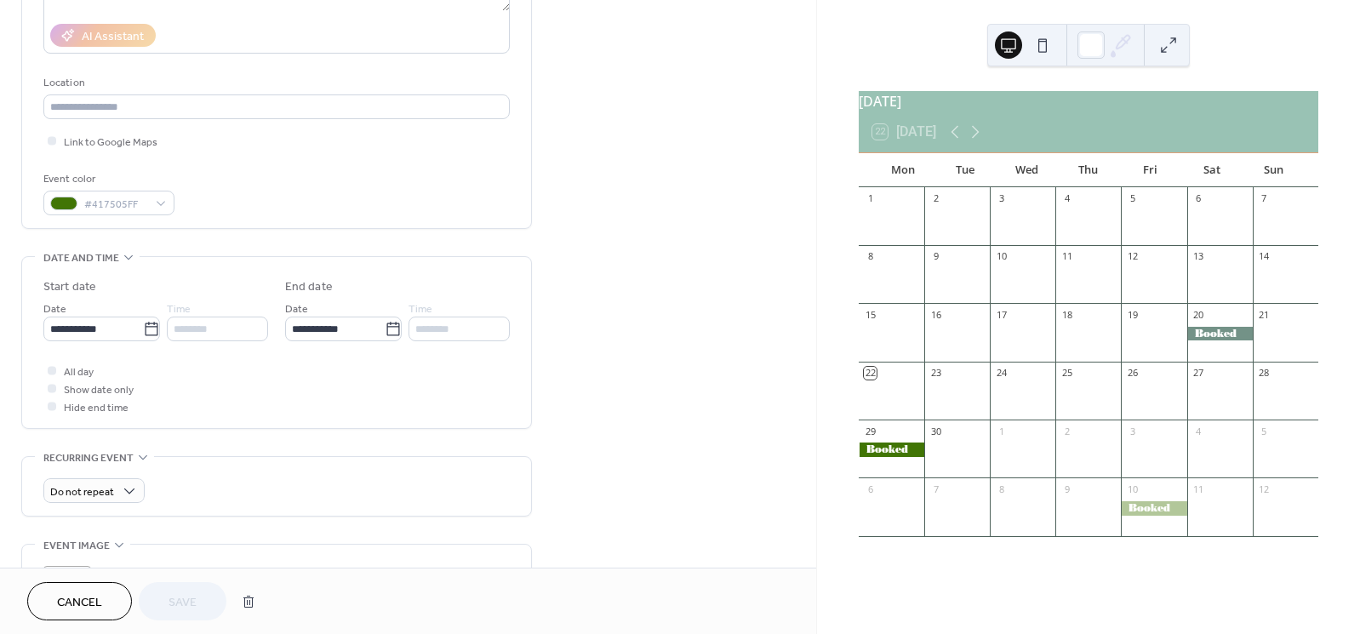
scroll to position [331, 0]
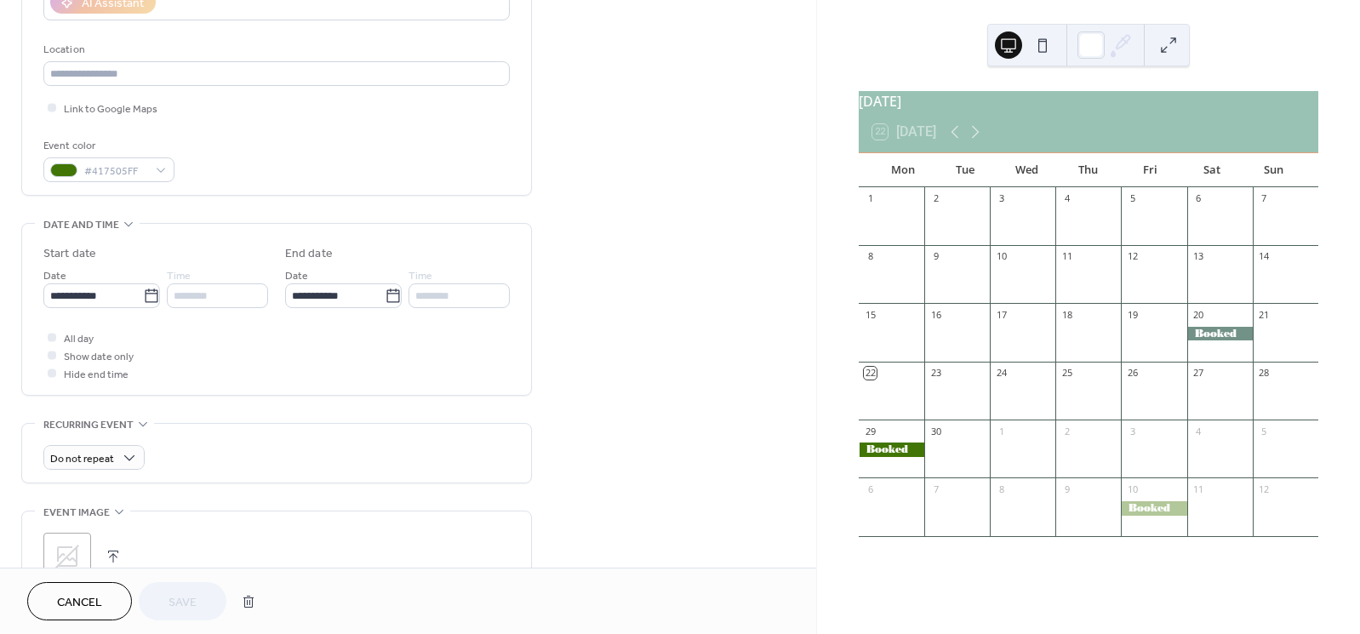
click at [66, 604] on span "Cancel" at bounding box center [79, 603] width 45 height 18
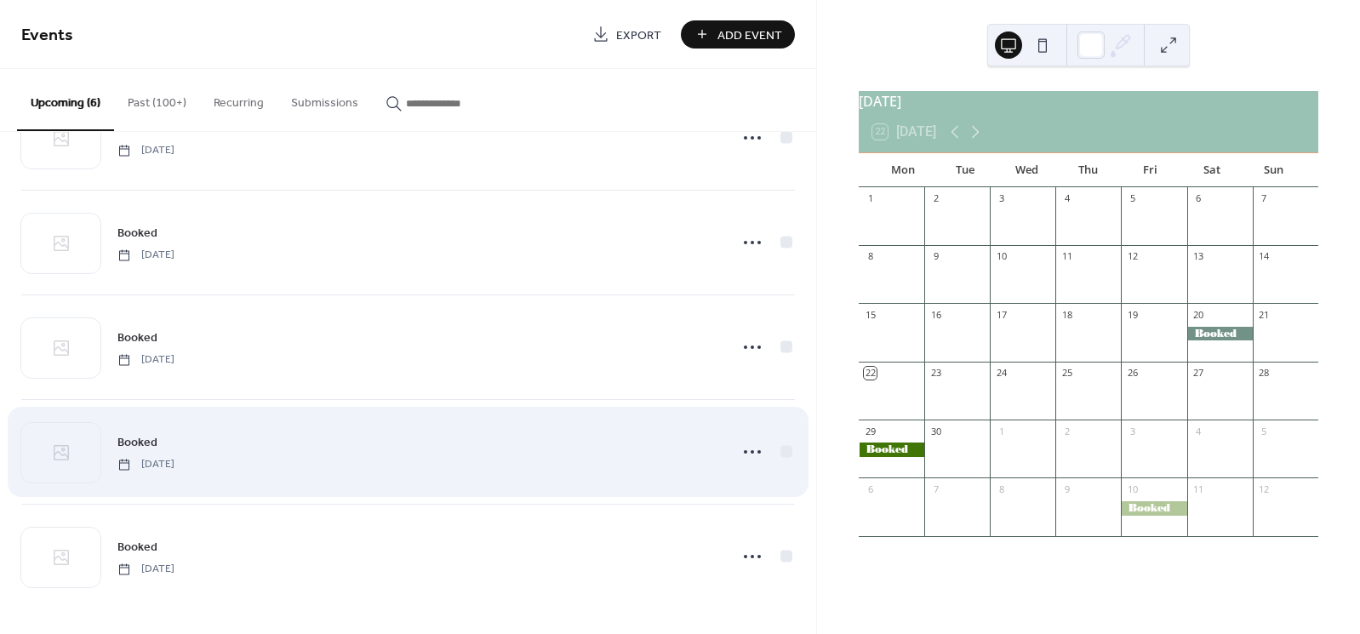
scroll to position [176, 0]
click at [742, 450] on icon at bounding box center [752, 451] width 27 height 27
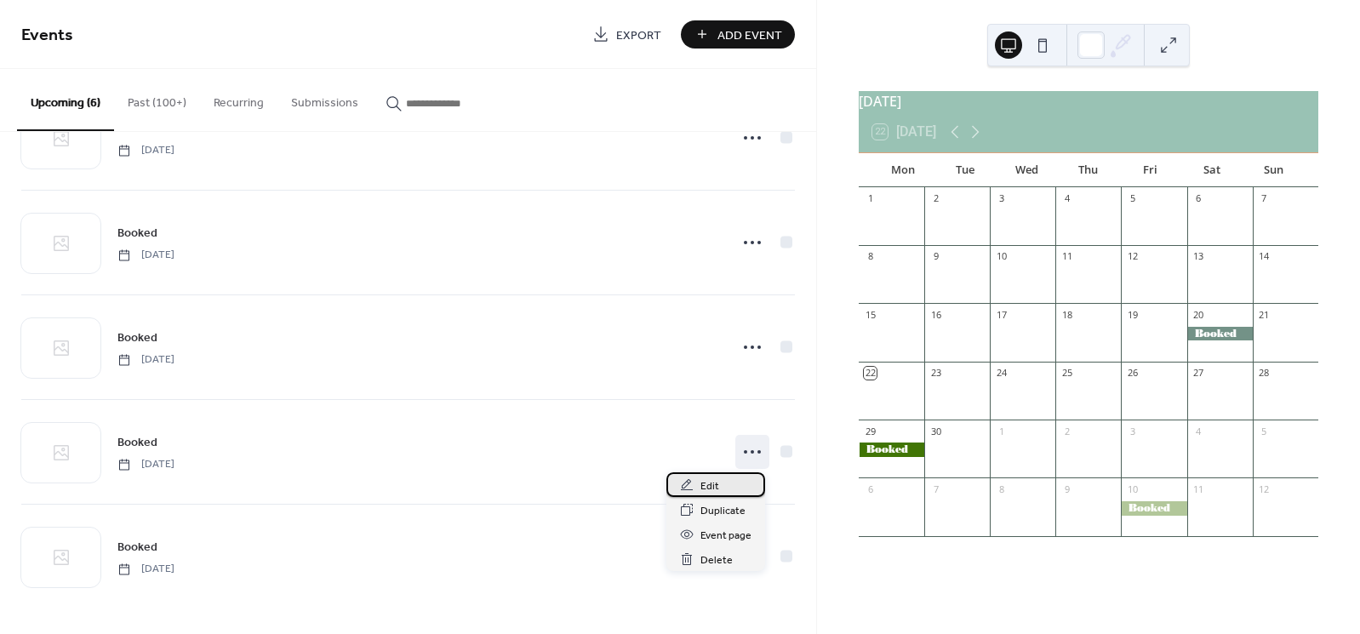
click at [712, 480] on span "Edit" at bounding box center [710, 487] width 19 height 18
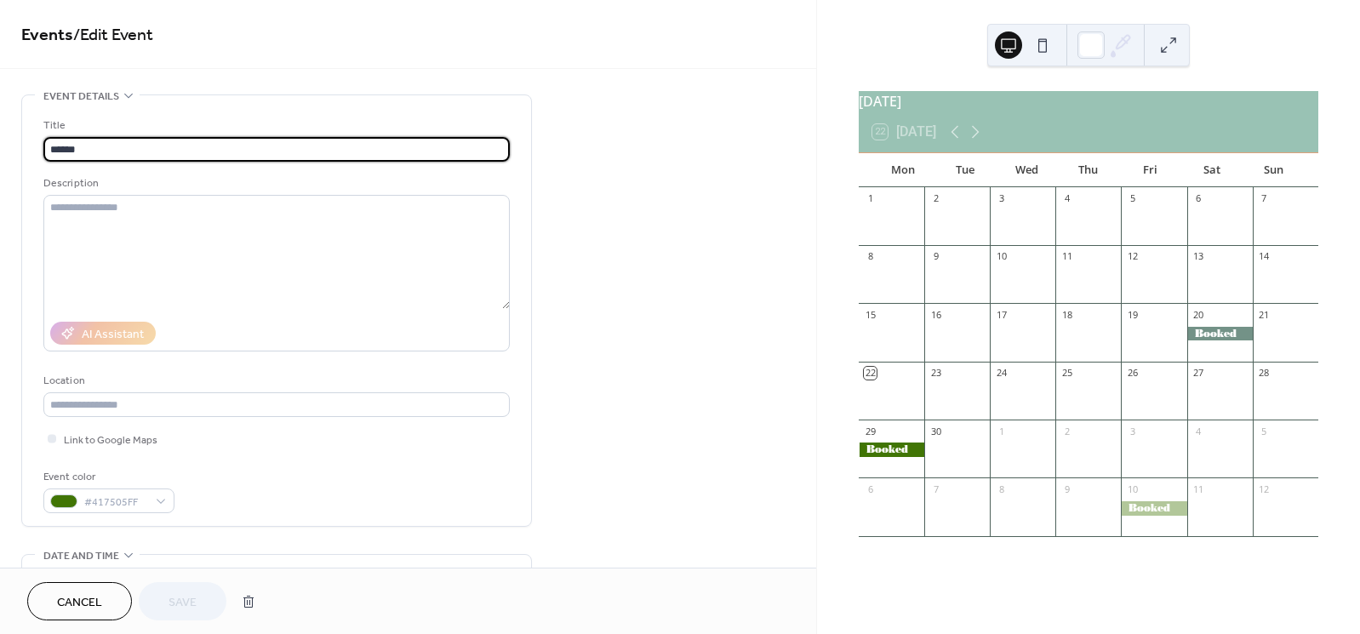
click at [71, 599] on span "Cancel" at bounding box center [79, 603] width 45 height 18
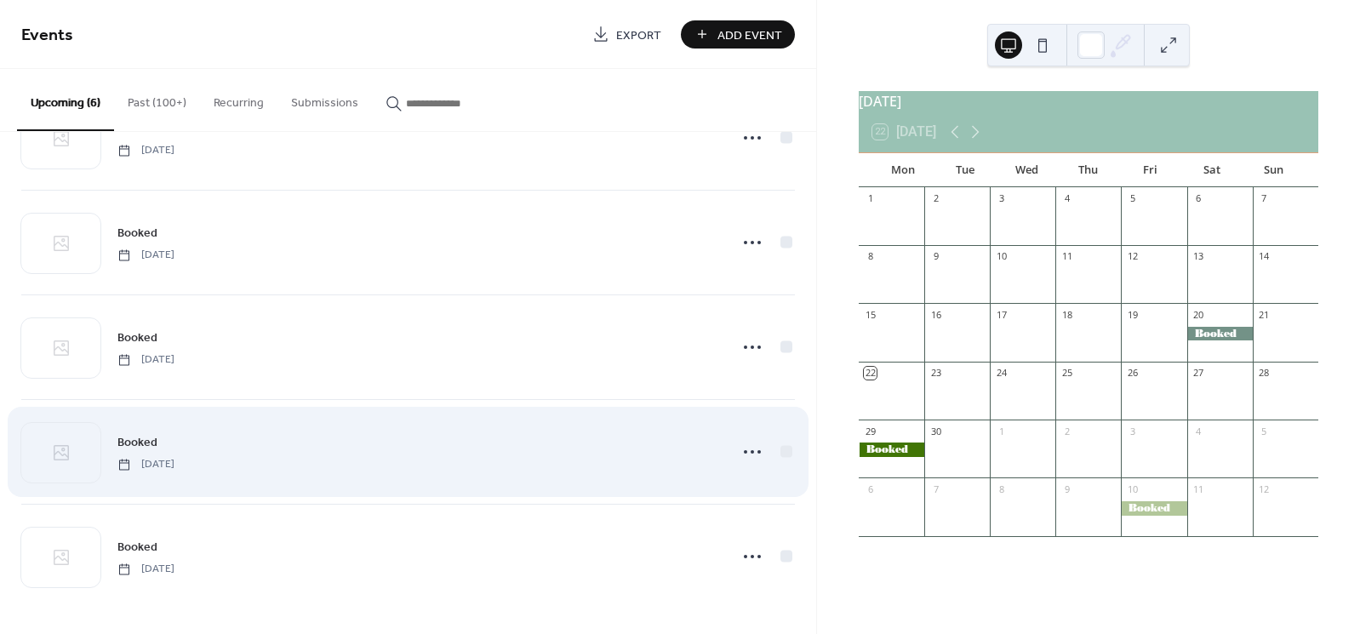
scroll to position [176, 0]
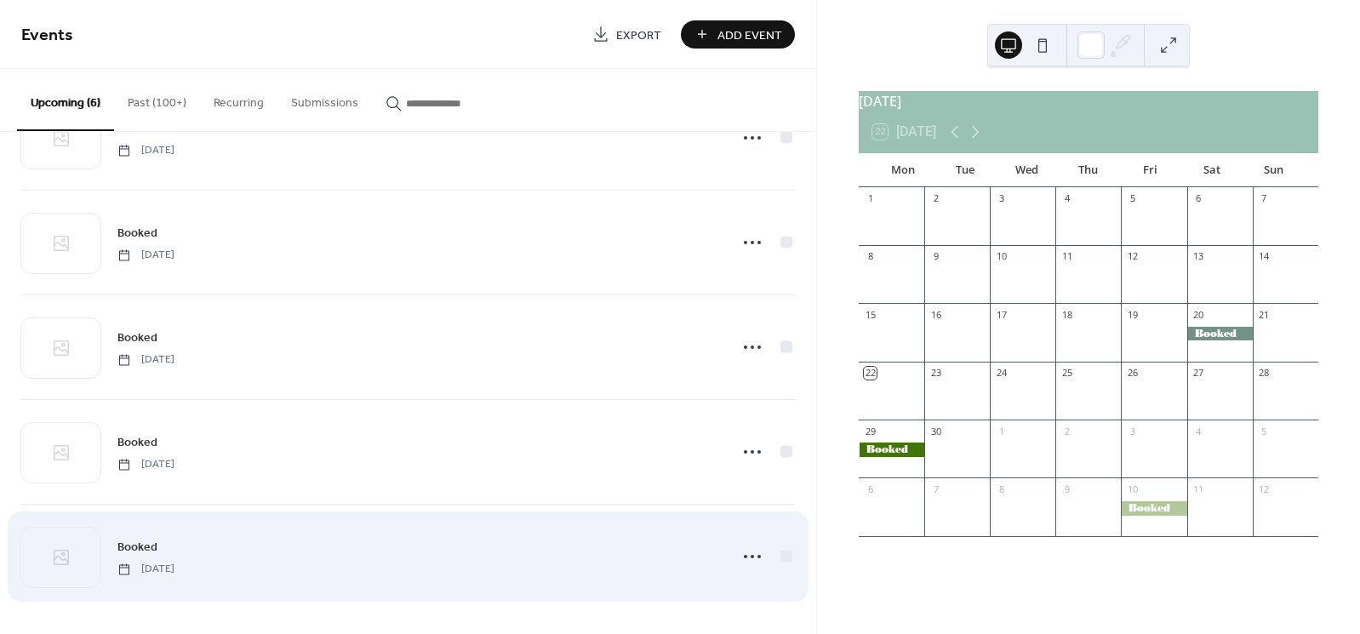
click at [175, 568] on span "Saturday, September 26, 2026" at bounding box center [145, 569] width 57 height 15
click at [740, 555] on icon at bounding box center [752, 556] width 27 height 27
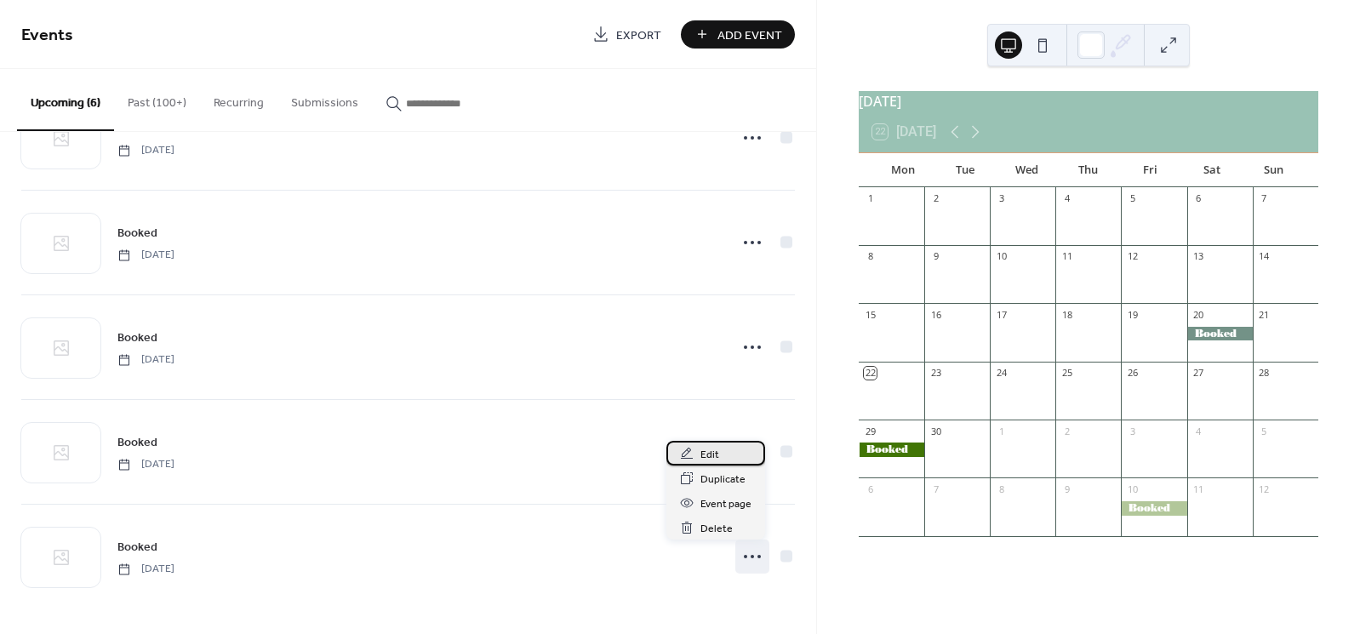
click at [718, 453] on span "Edit" at bounding box center [710, 455] width 19 height 18
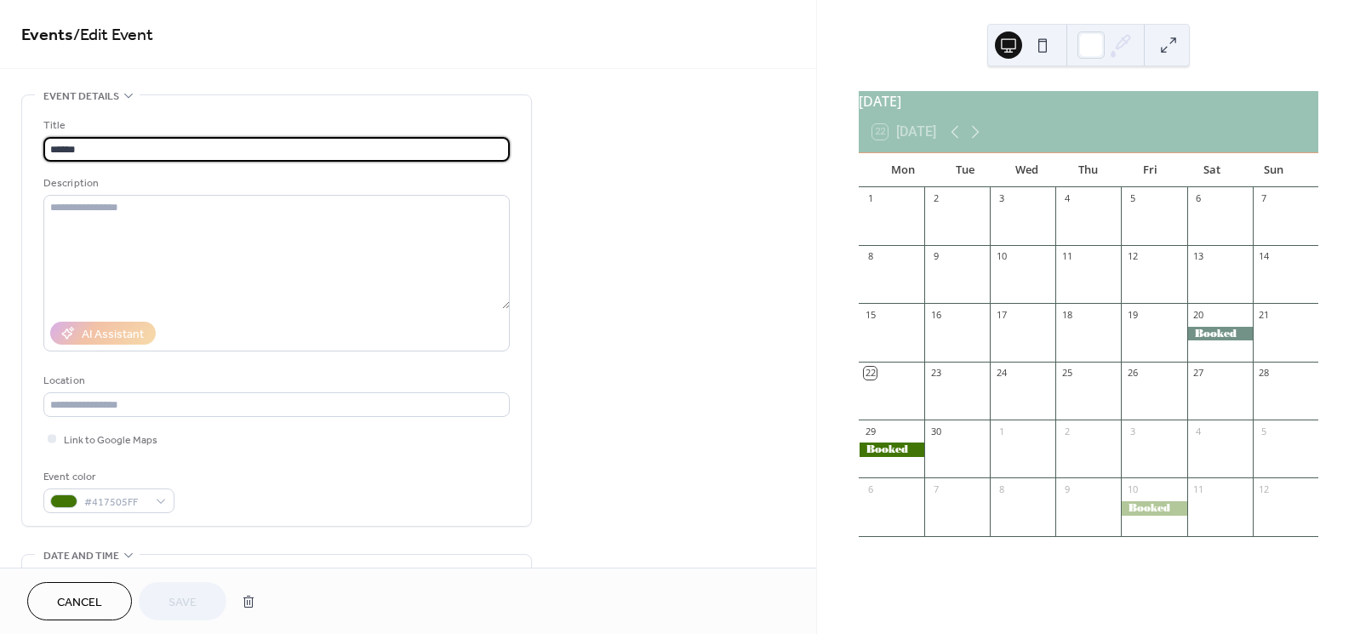
scroll to position [14, 0]
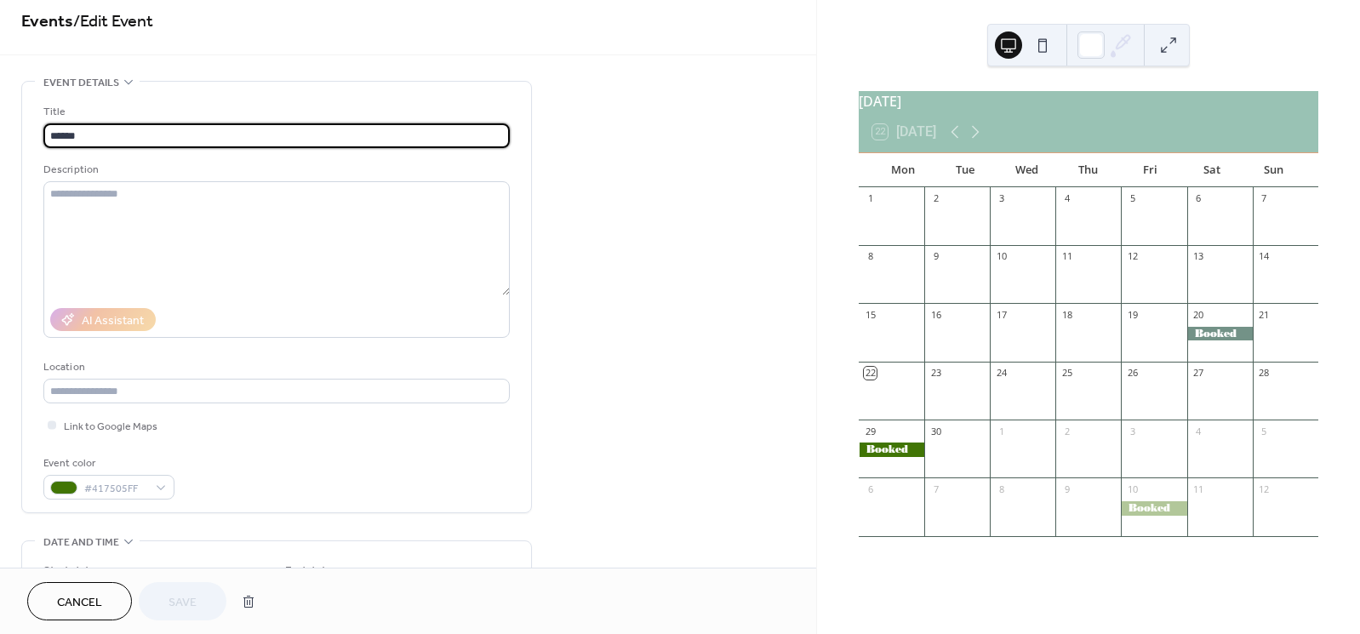
click at [87, 594] on span "Cancel" at bounding box center [79, 603] width 45 height 18
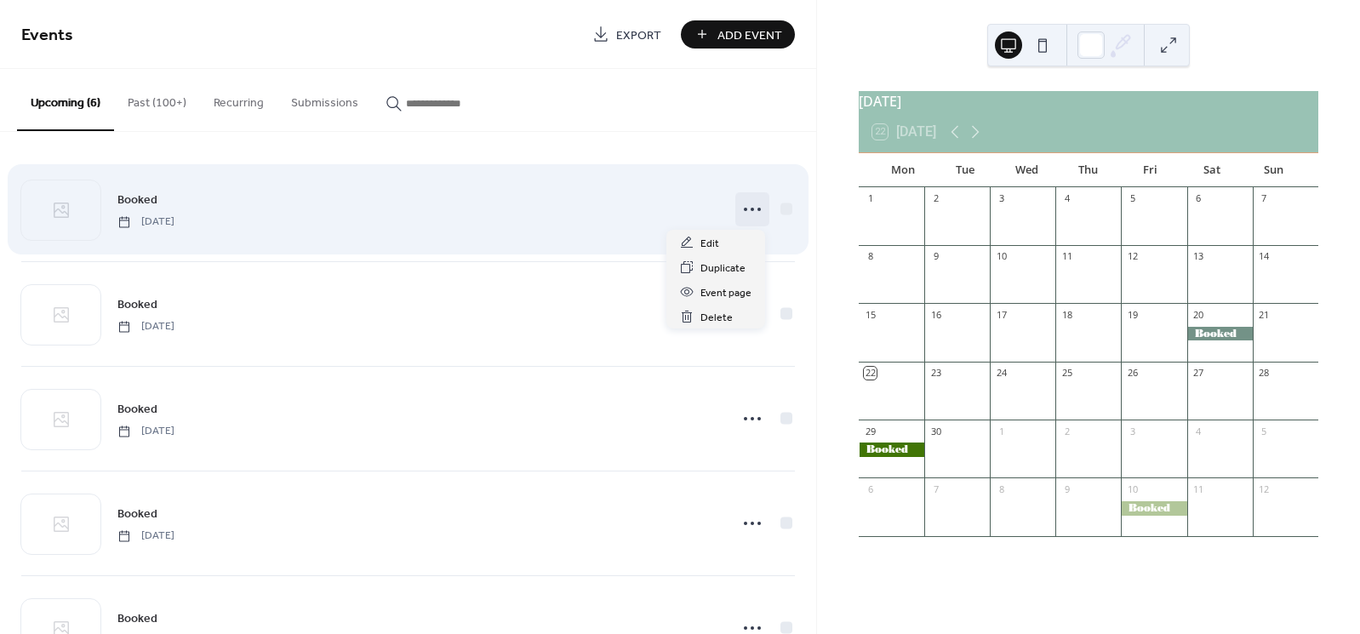
click at [741, 208] on icon at bounding box center [752, 209] width 27 height 27
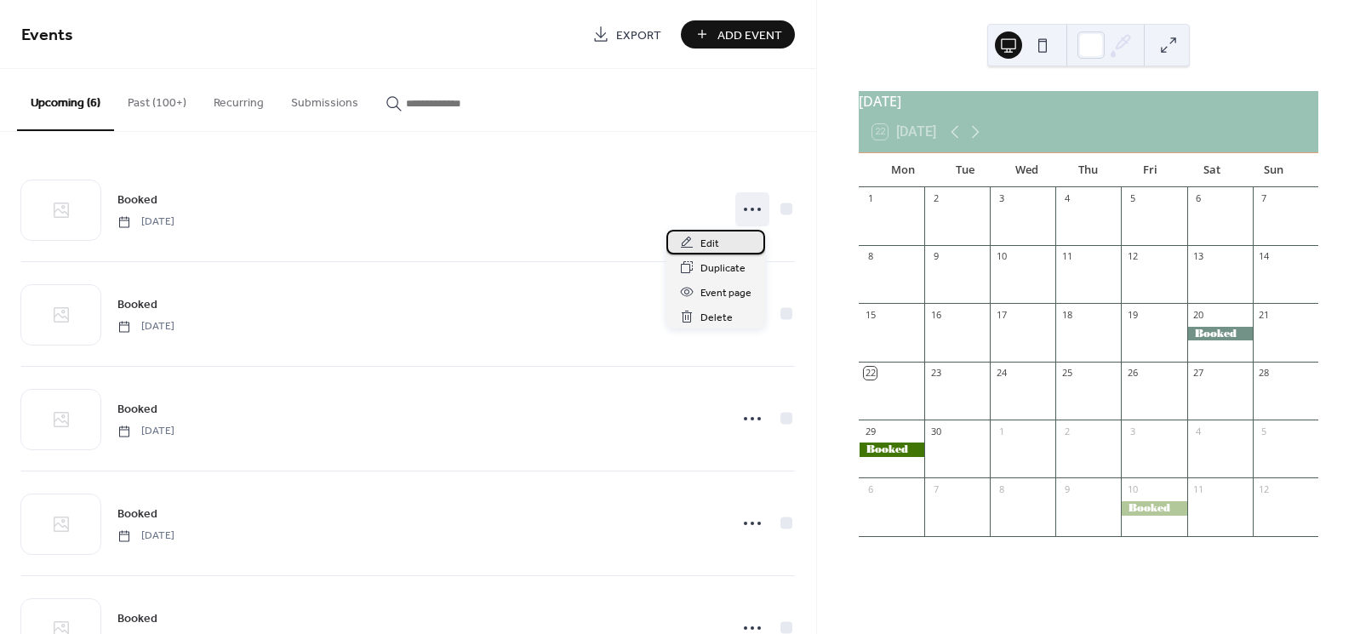
click at [708, 242] on span "Edit" at bounding box center [710, 244] width 19 height 18
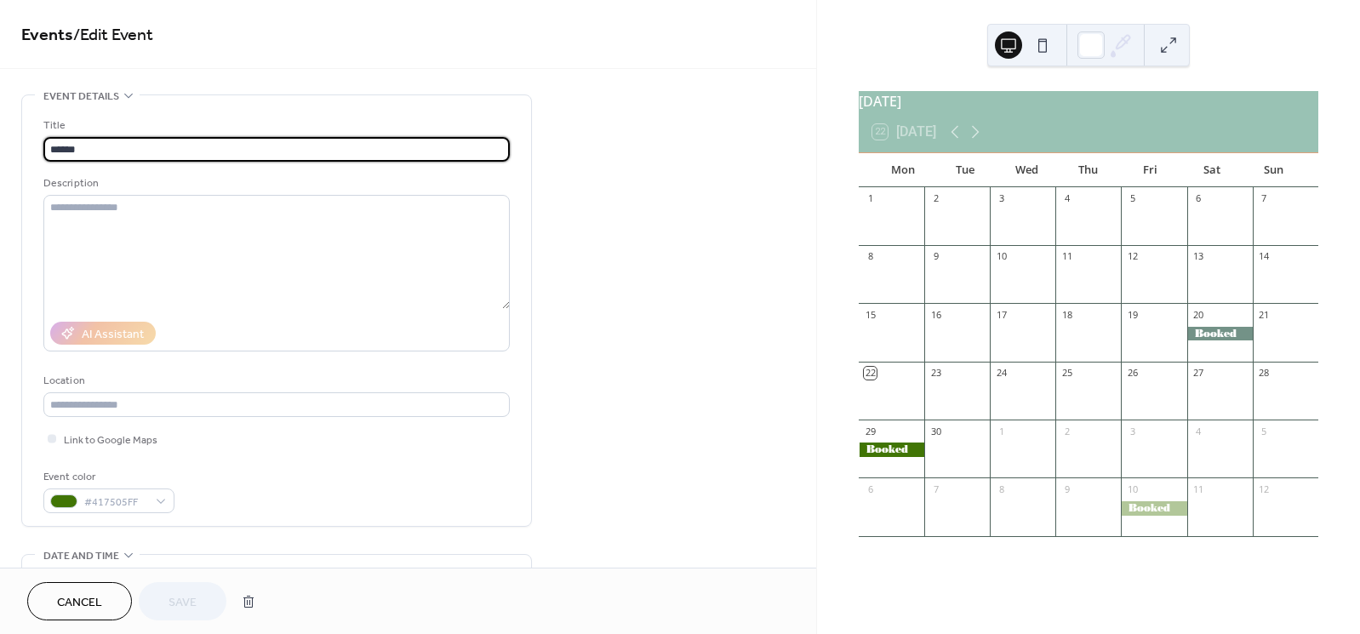
click at [81, 594] on span "Cancel" at bounding box center [79, 603] width 45 height 18
